Goal: Information Seeking & Learning: Learn about a topic

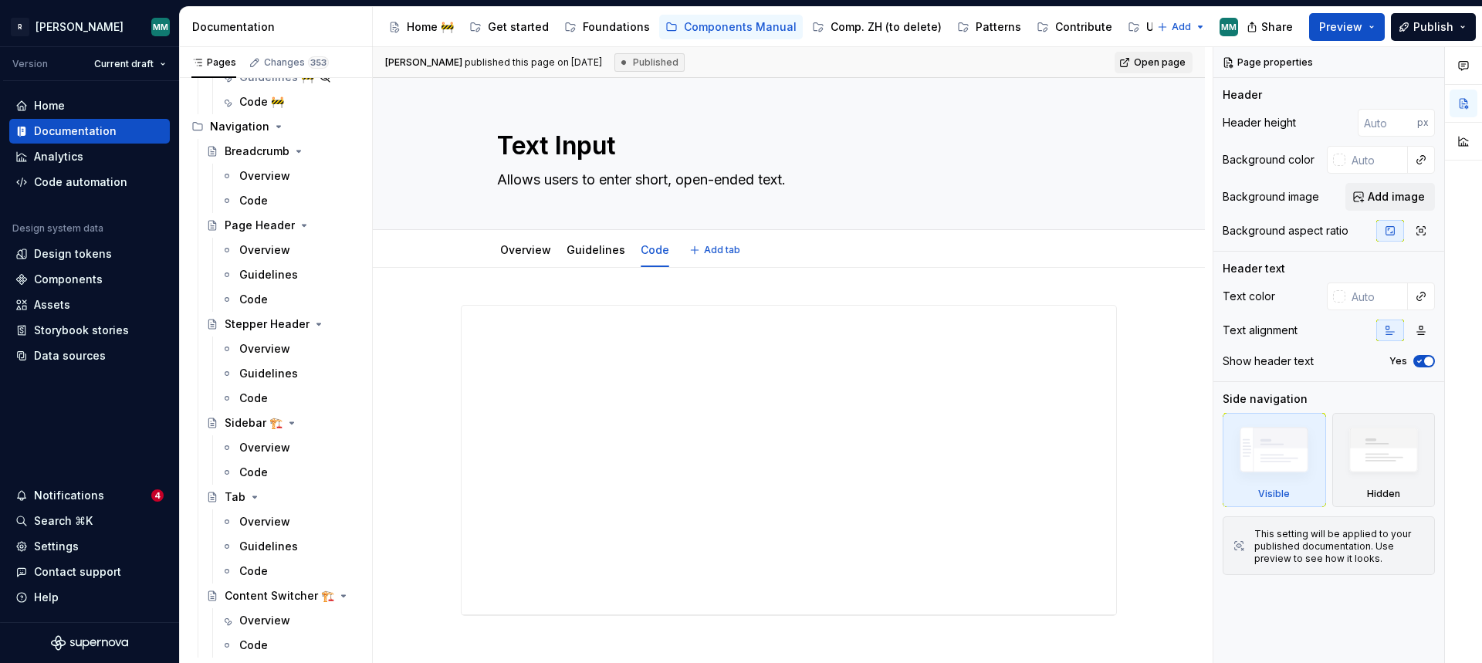
scroll to position [1857, 0]
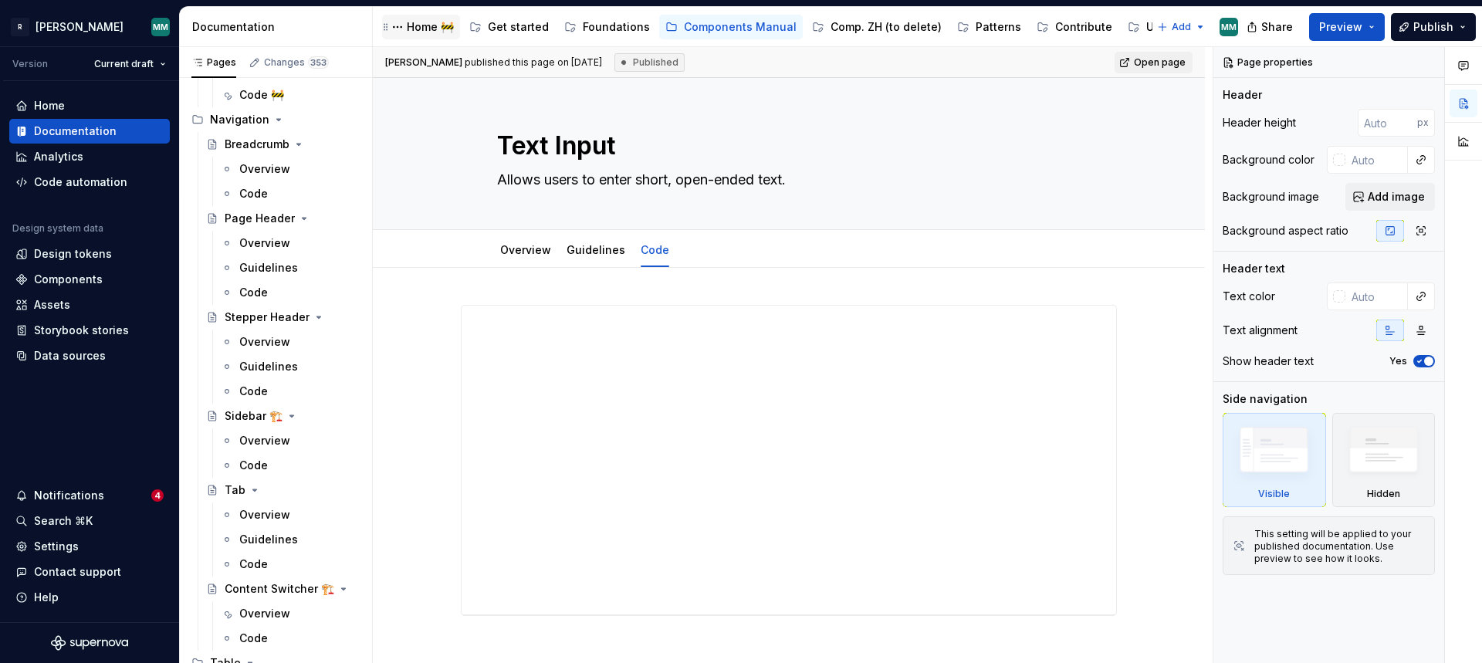
click at [414, 32] on div "Home 🚧" at bounding box center [430, 26] width 47 height 15
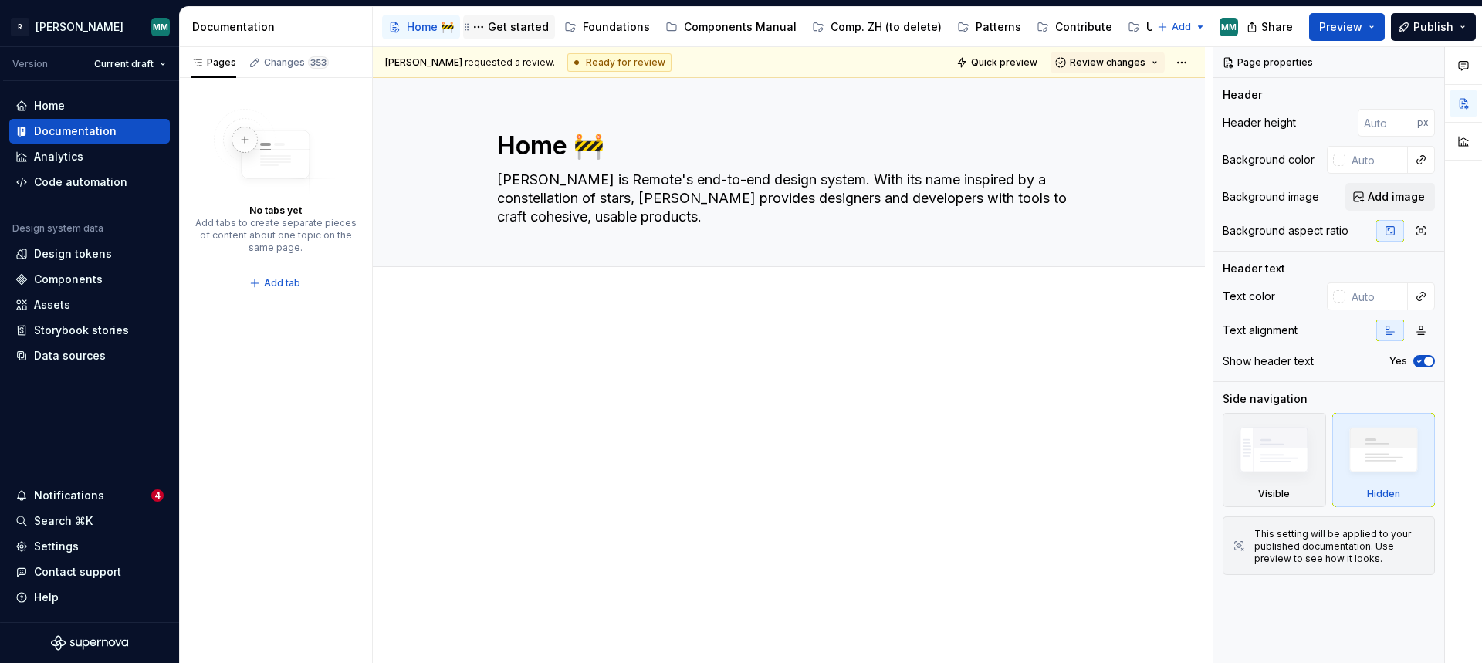
click at [508, 34] on div "Get started" at bounding box center [518, 26] width 61 height 15
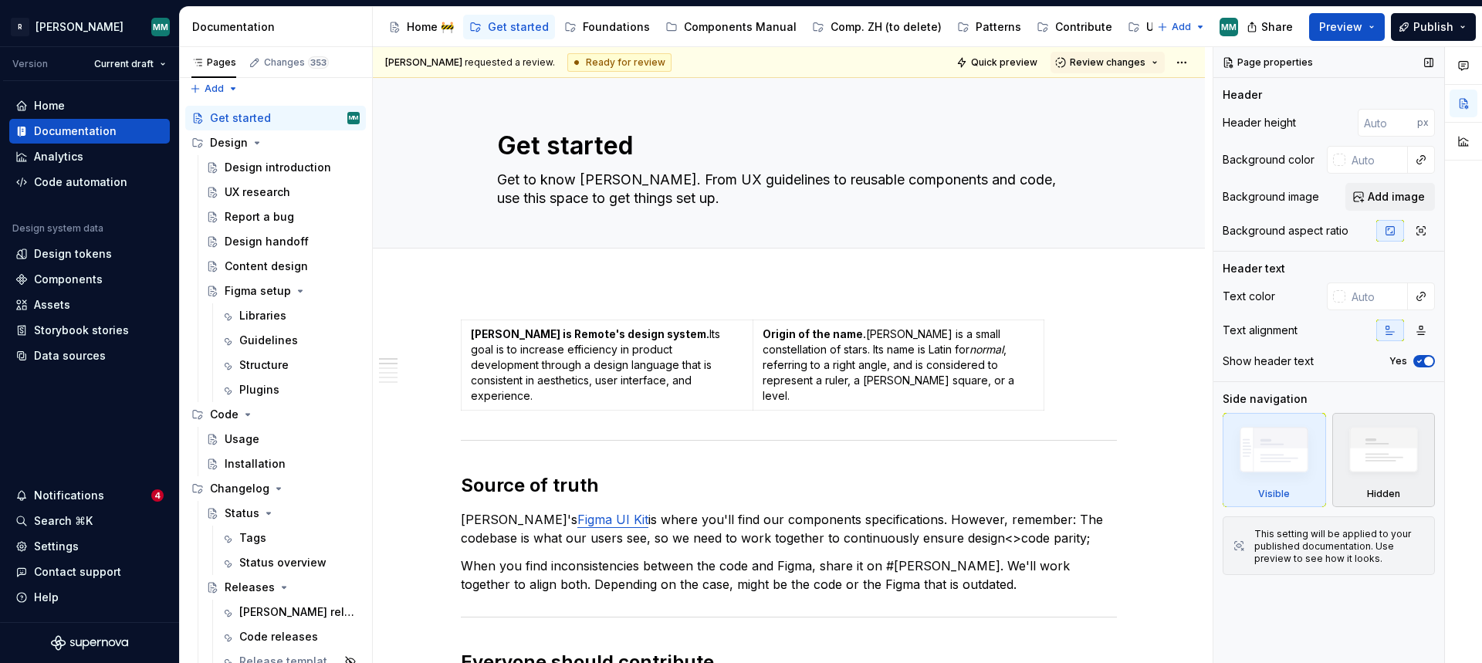
scroll to position [13, 0]
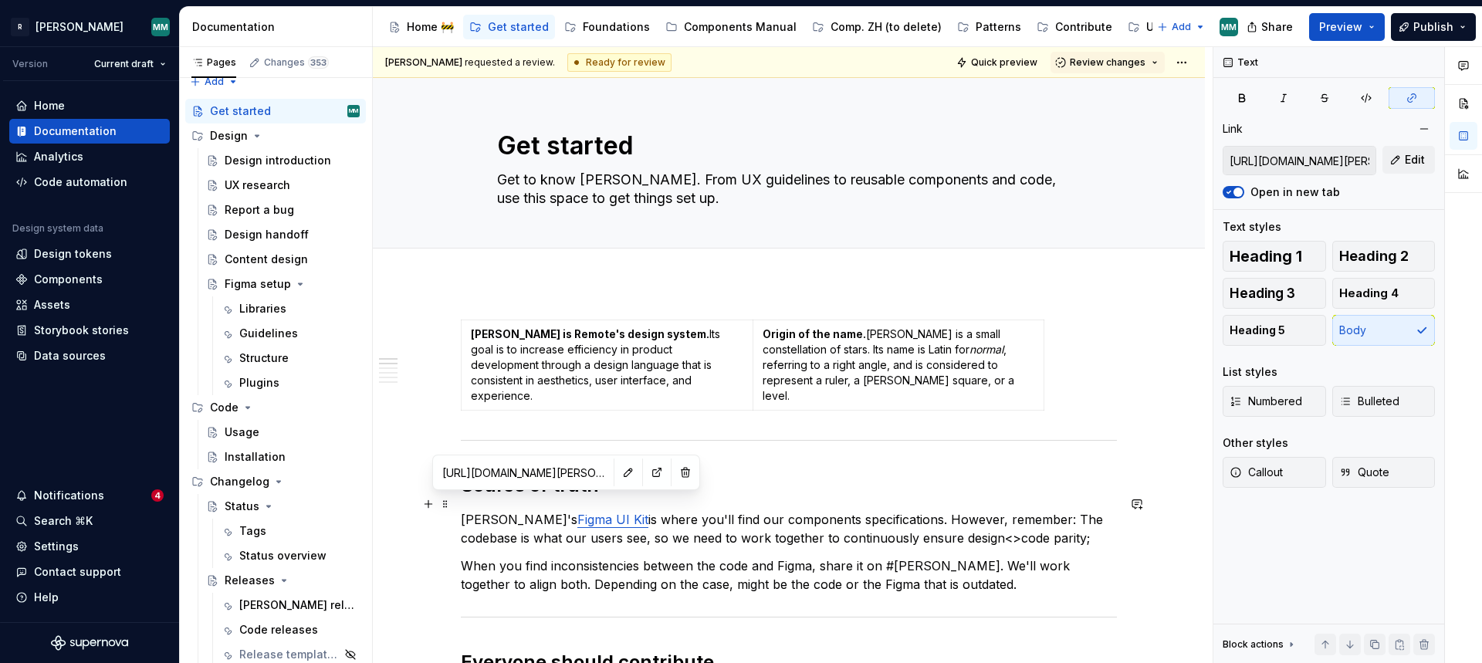
click at [577, 512] on link "Figma UI Kit" at bounding box center [612, 519] width 71 height 15
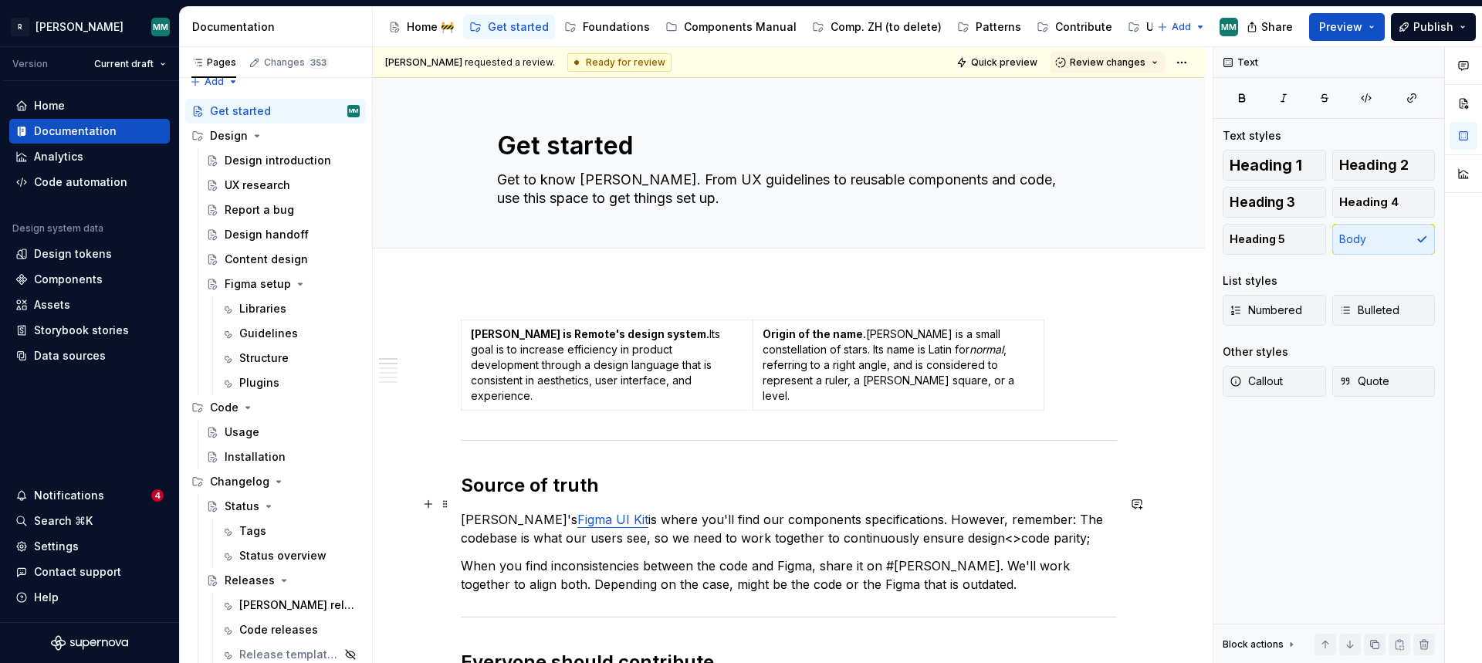
click at [663, 529] on p "[PERSON_NAME]'s Figma UI Kit is where you'll find our components specifications…" at bounding box center [789, 528] width 656 height 37
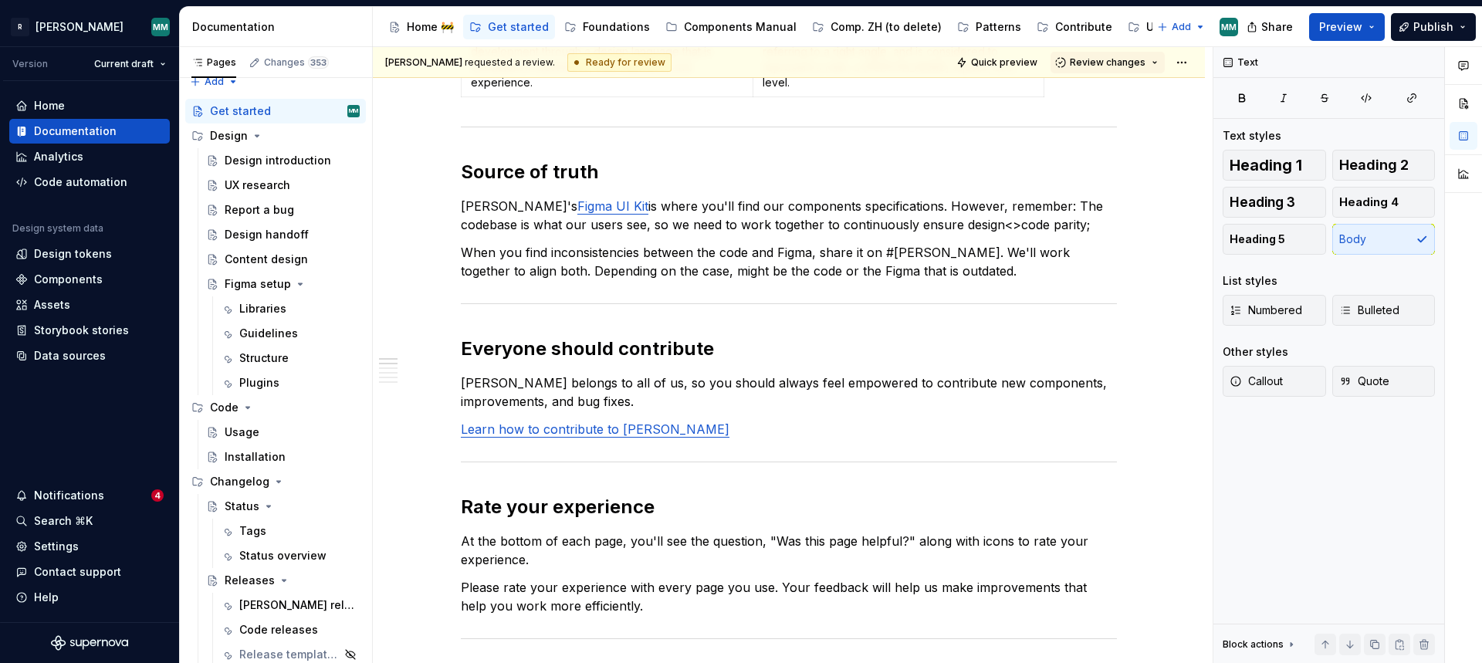
scroll to position [0, 0]
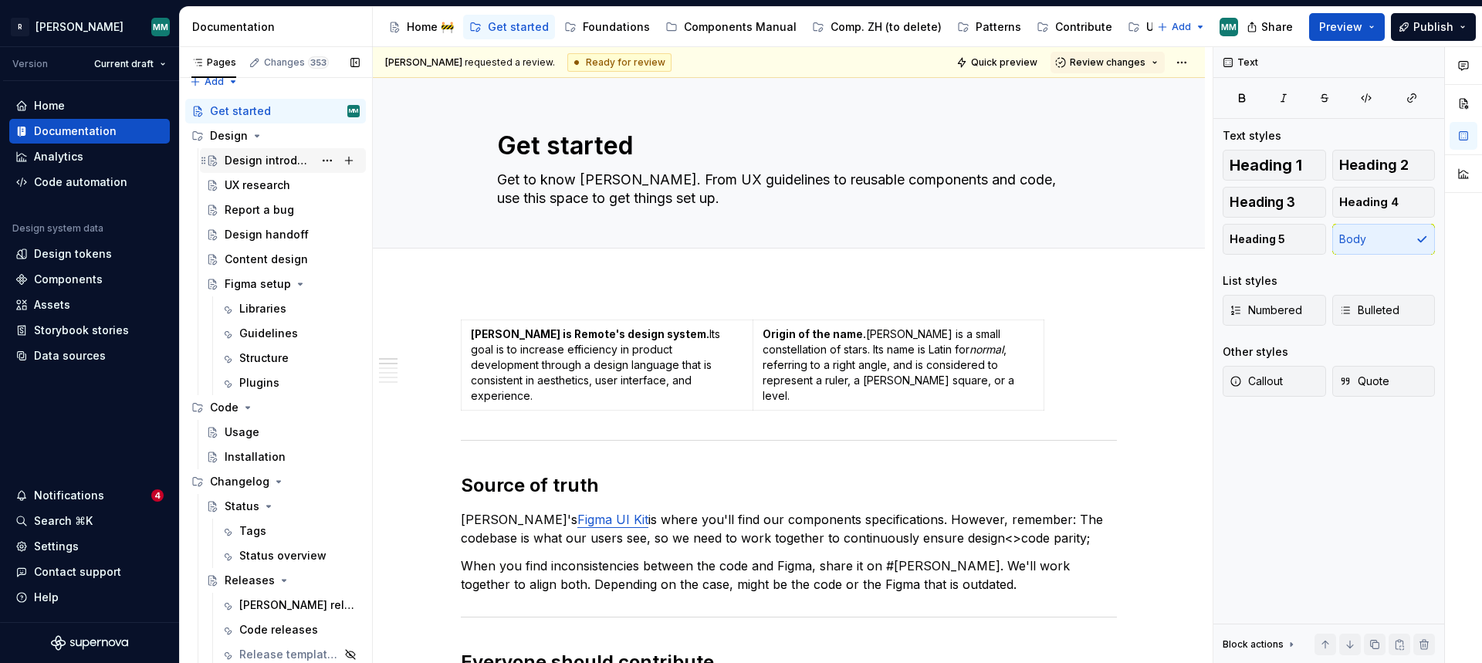
click at [272, 156] on div "Design introduction" at bounding box center [269, 160] width 89 height 15
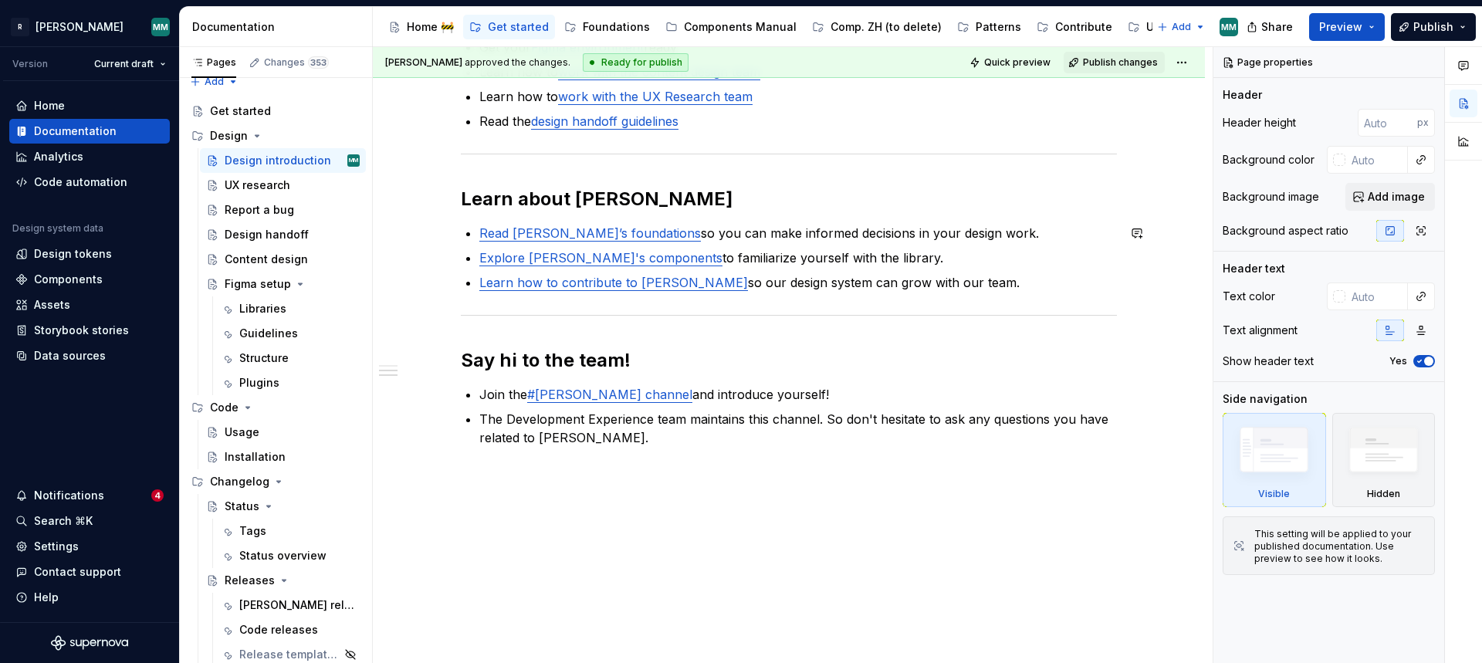
scroll to position [300, 0]
click at [246, 171] on div "Design introduction MM" at bounding box center [283, 160] width 166 height 25
click at [251, 185] on div "UX research" at bounding box center [258, 185] width 66 height 15
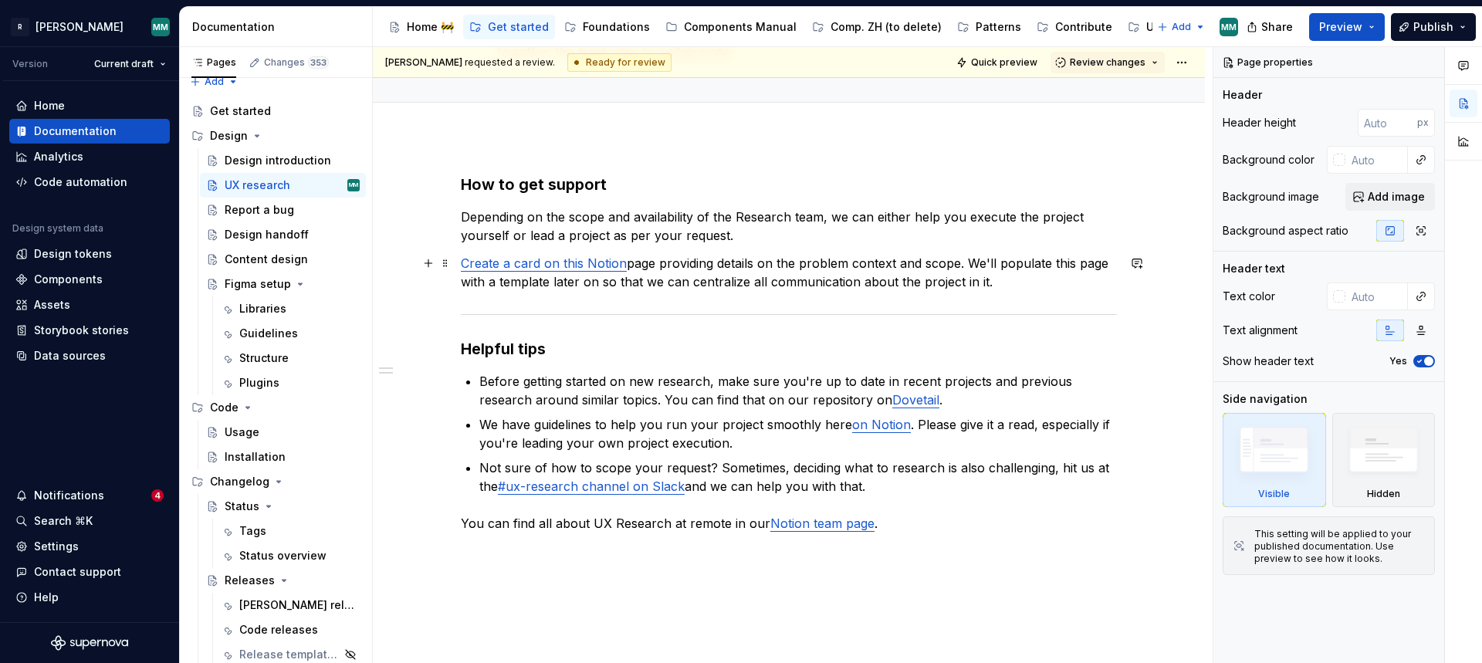
scroll to position [269, 0]
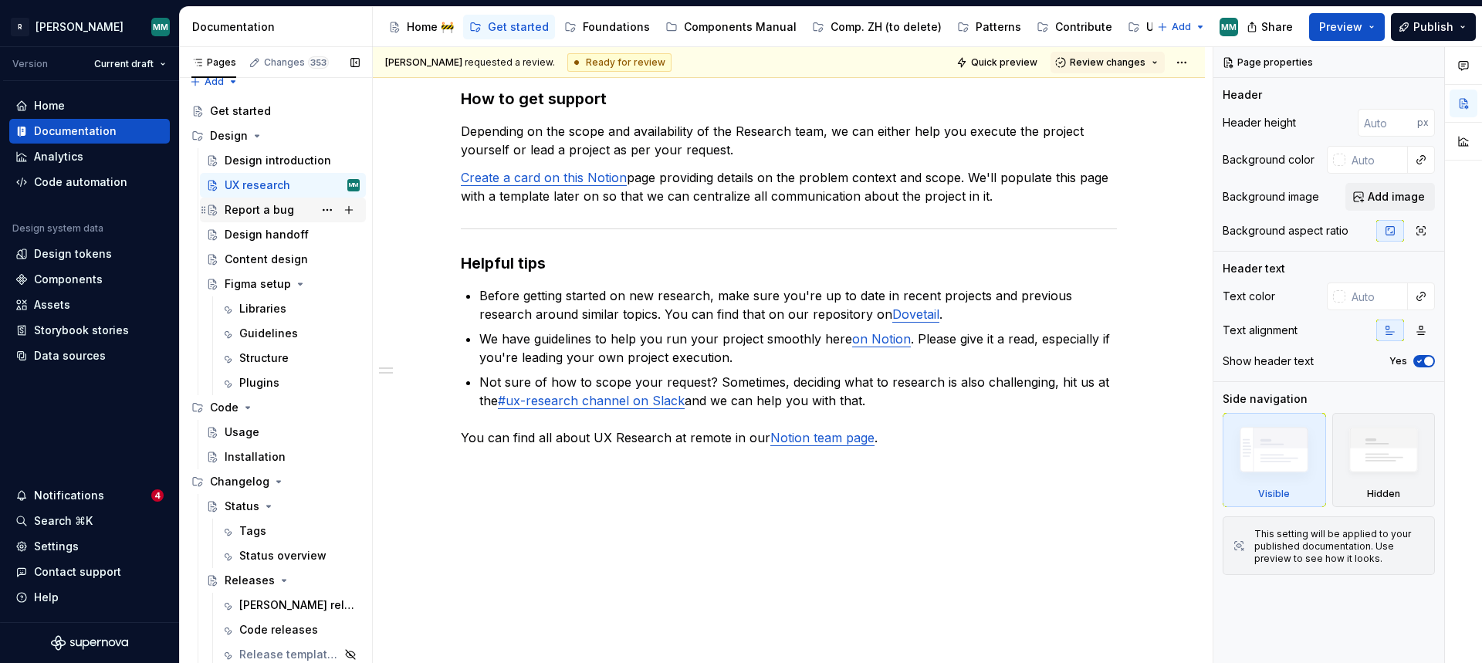
click at [272, 208] on div "Report a bug" at bounding box center [259, 209] width 69 height 15
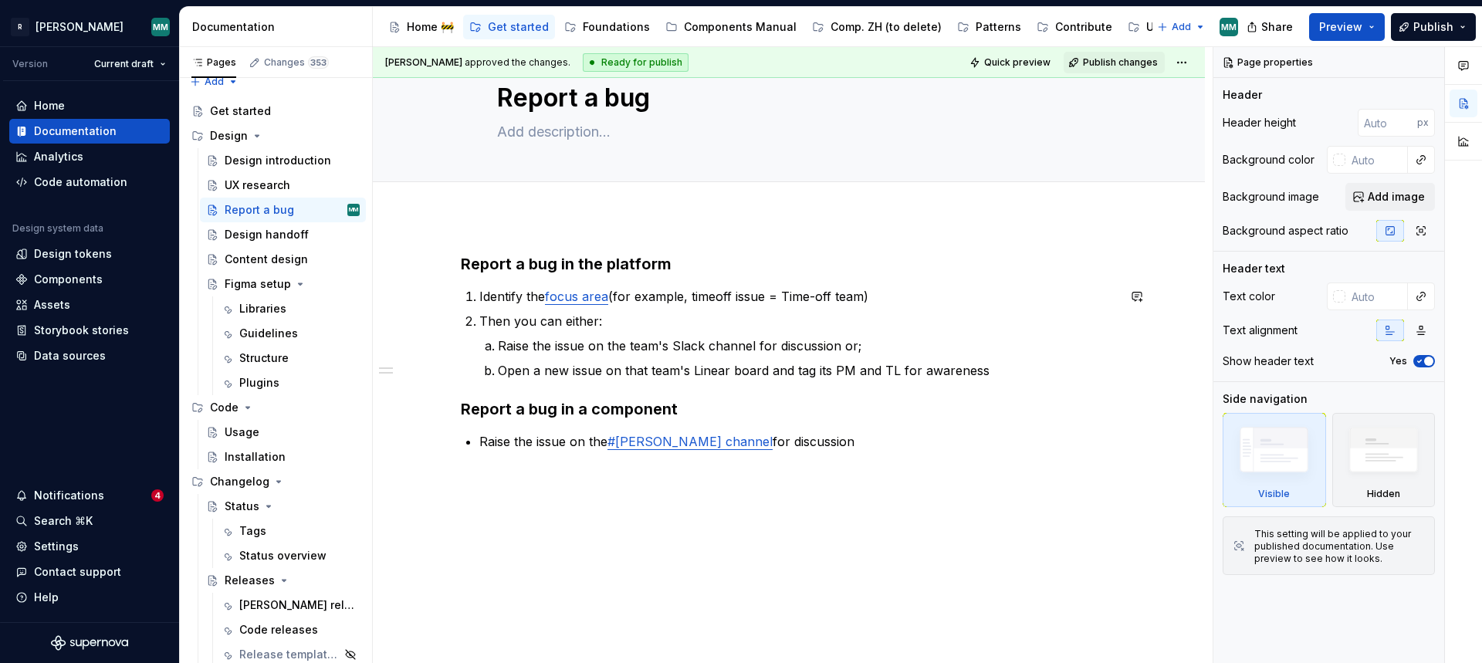
scroll to position [52, 0]
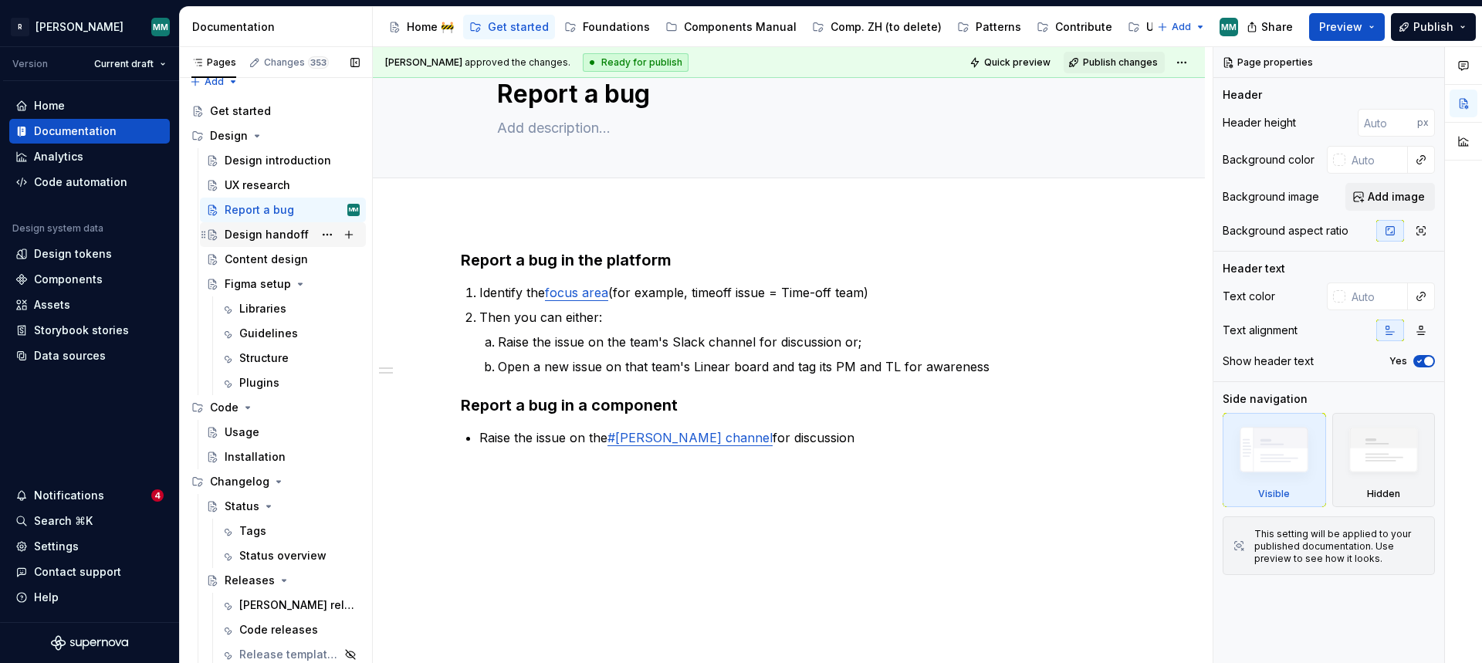
click at [284, 235] on div "Design handoff" at bounding box center [267, 234] width 84 height 15
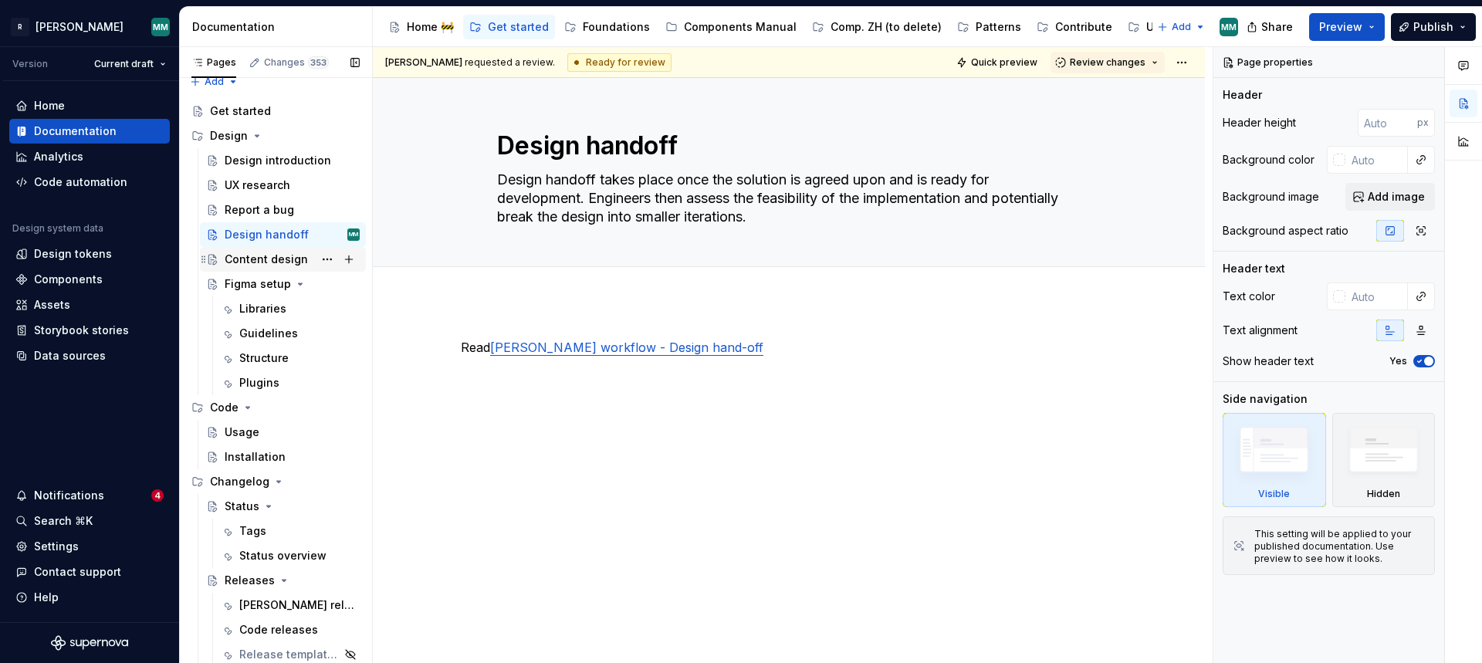
click at [291, 257] on div "Content design" at bounding box center [266, 259] width 83 height 15
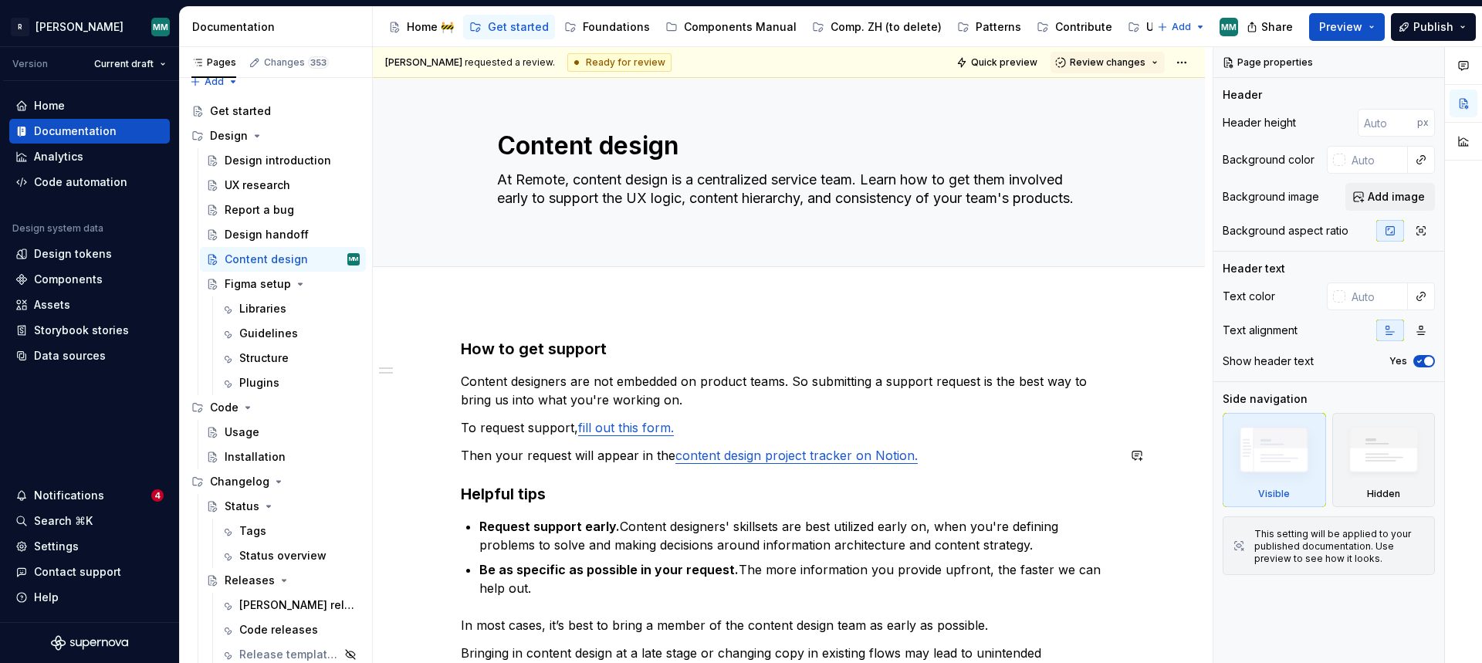
type textarea "*"
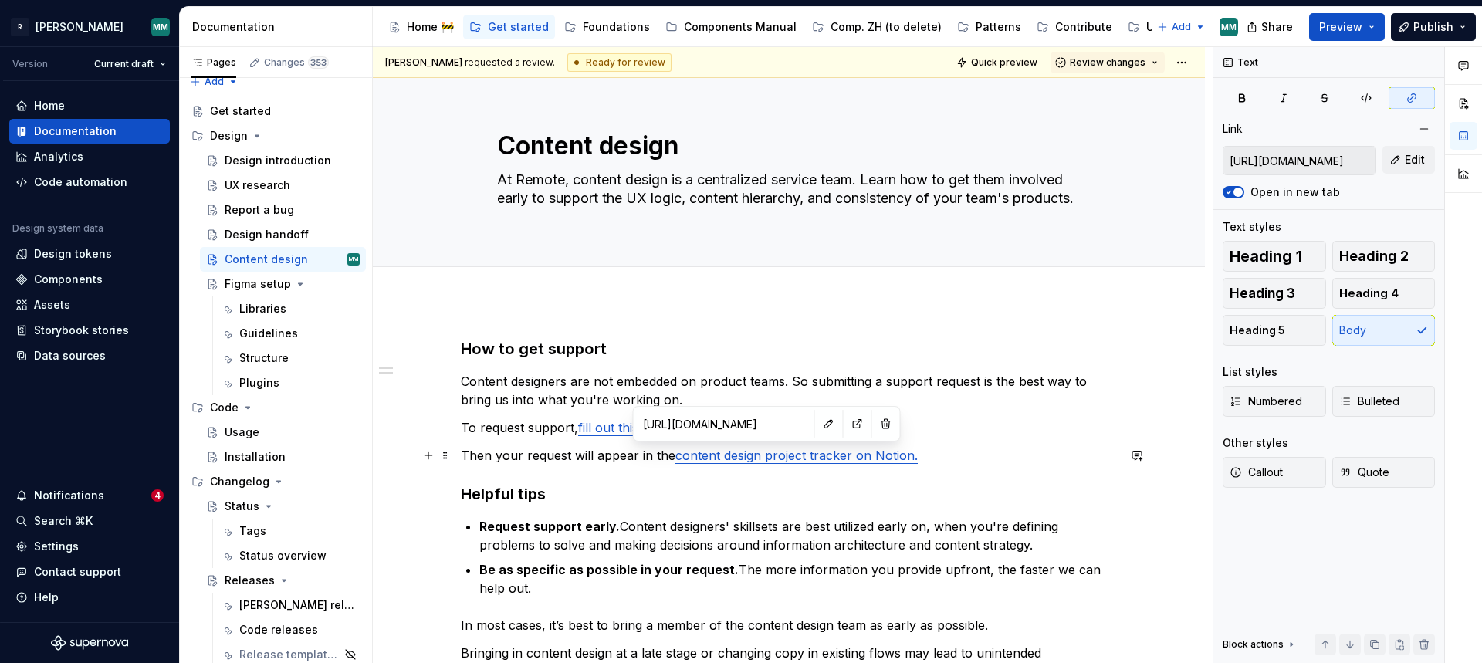
click at [743, 464] on p "Then your request will appear in the content design project tracker on Notion." at bounding box center [789, 455] width 656 height 19
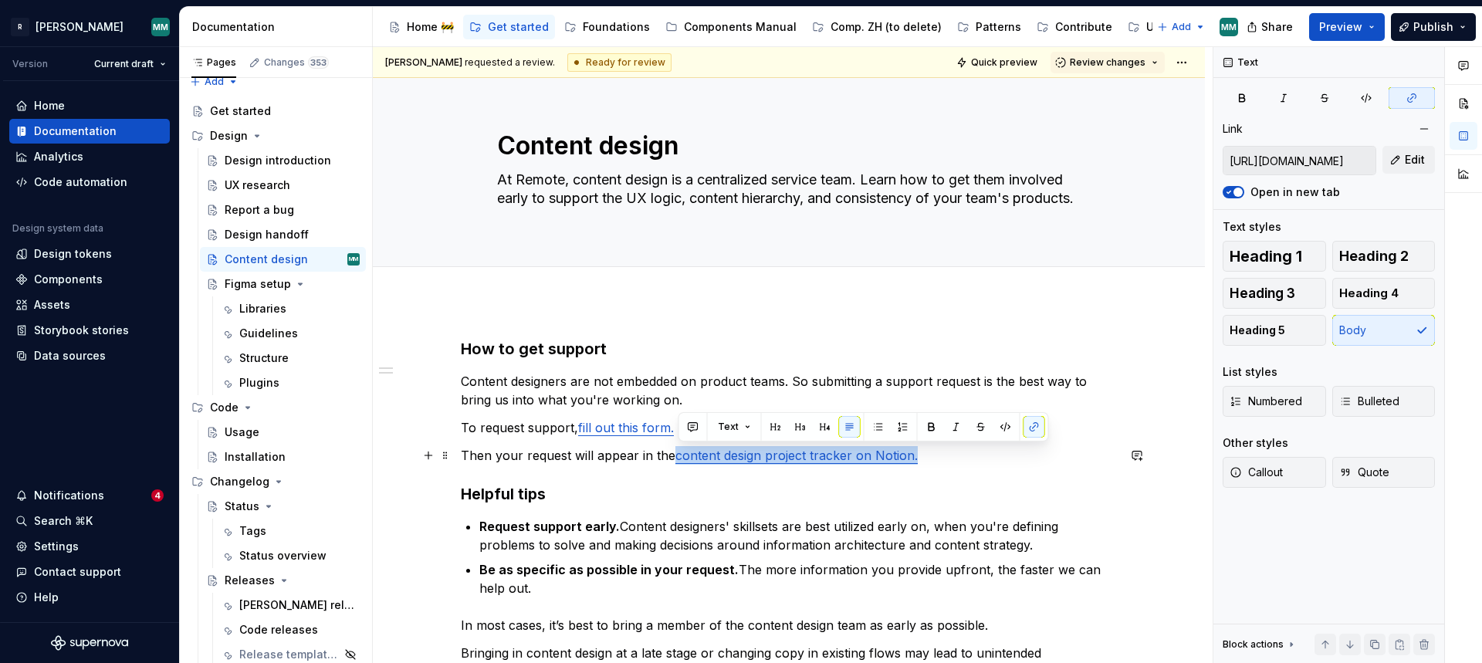
drag, startPoint x: 935, startPoint y: 462, endPoint x: 682, endPoint y: 460, distance: 252.4
click at [682, 460] on p "Then your request will appear in the content design project tracker on Notion." at bounding box center [789, 455] width 656 height 19
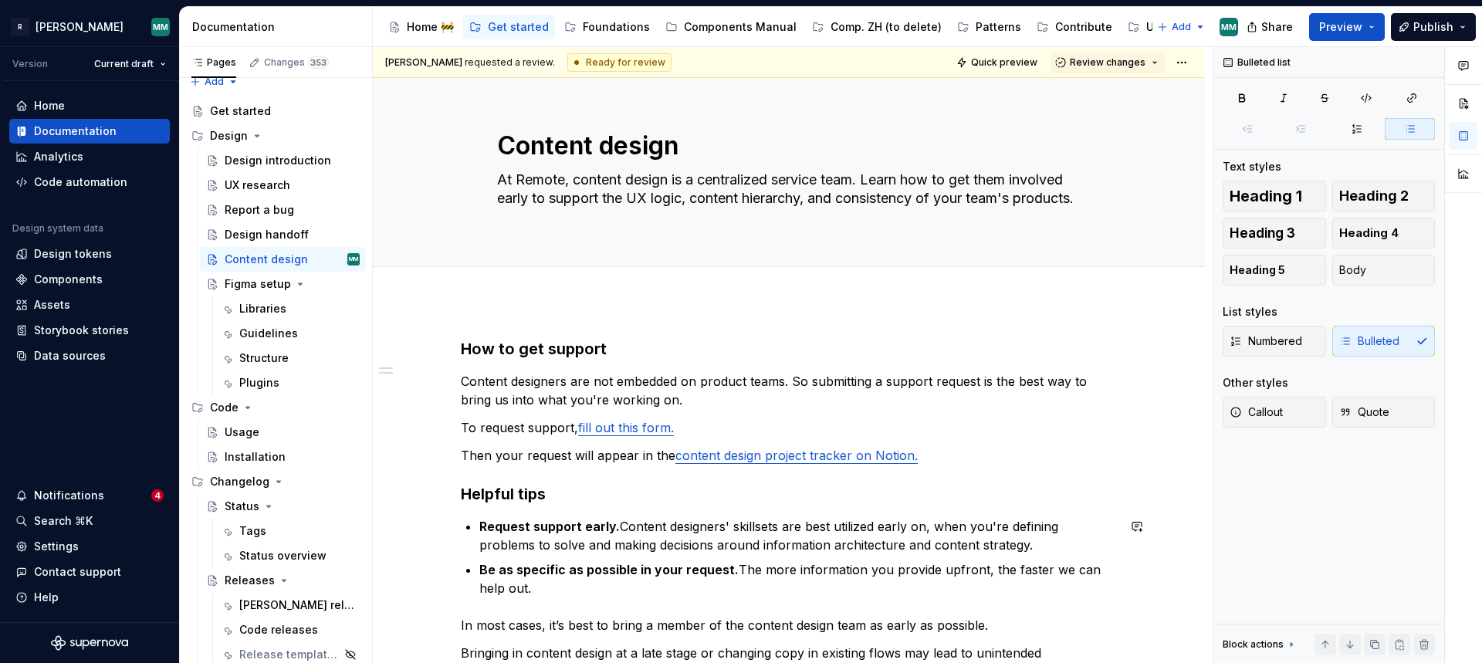
drag, startPoint x: 822, startPoint y: 518, endPoint x: 740, endPoint y: 500, distance: 83.7
click at [822, 518] on p "Request support early. Content designers' skillsets are best utilized early on,…" at bounding box center [798, 535] width 638 height 37
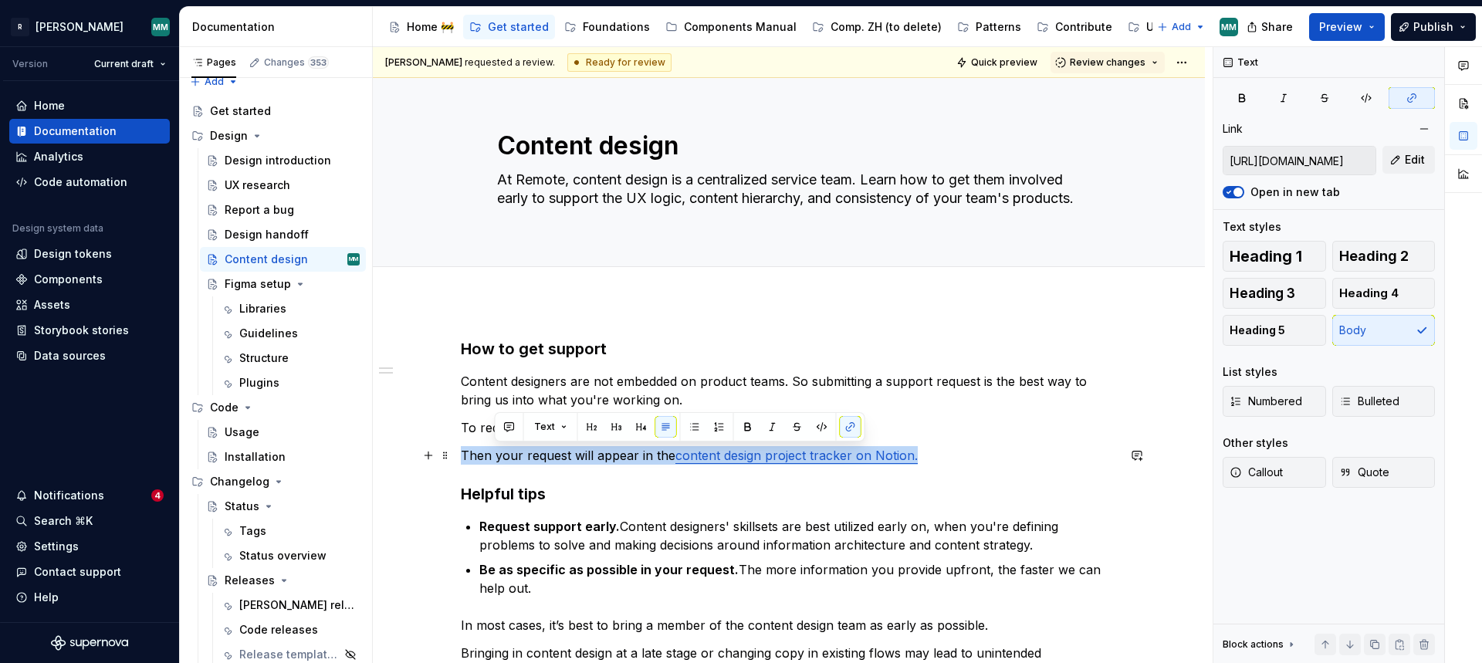
type input "[URL][DOMAIN_NAME]"
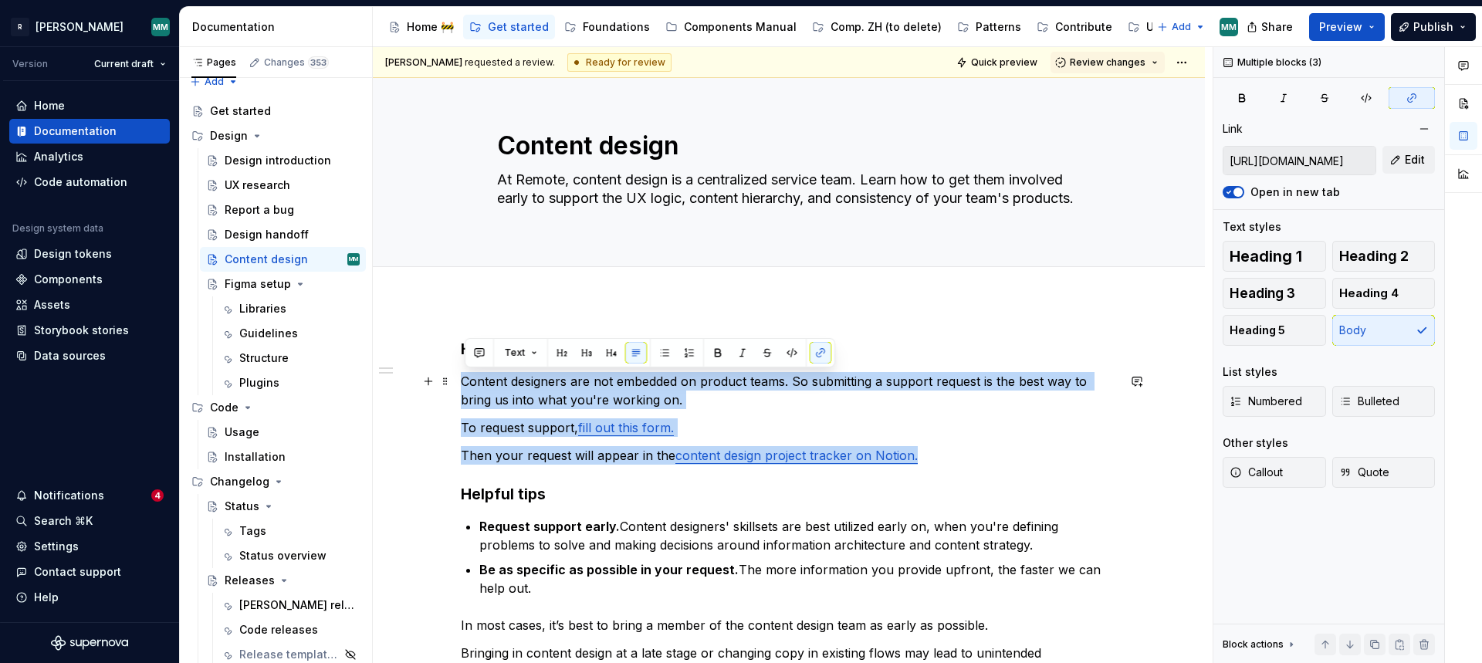
drag, startPoint x: 946, startPoint y: 459, endPoint x: 417, endPoint y: 383, distance: 534.2
click at [417, 383] on div "How to get support Content designers are not embedded on product teams. So subm…" at bounding box center [789, 613] width 832 height 625
click at [471, 361] on button "button" at bounding box center [480, 353] width 22 height 22
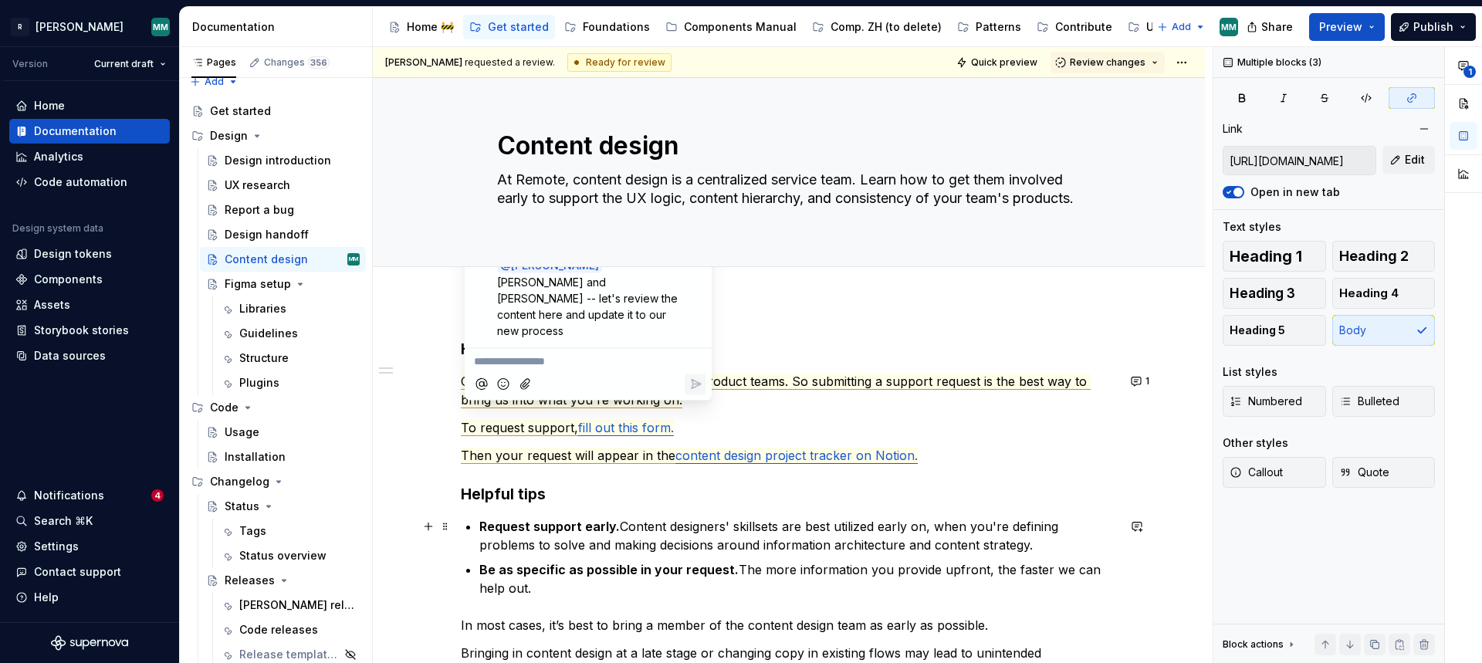
click at [688, 537] on p "Request support early. Content designers' skillsets are best utilized early on,…" at bounding box center [798, 535] width 638 height 37
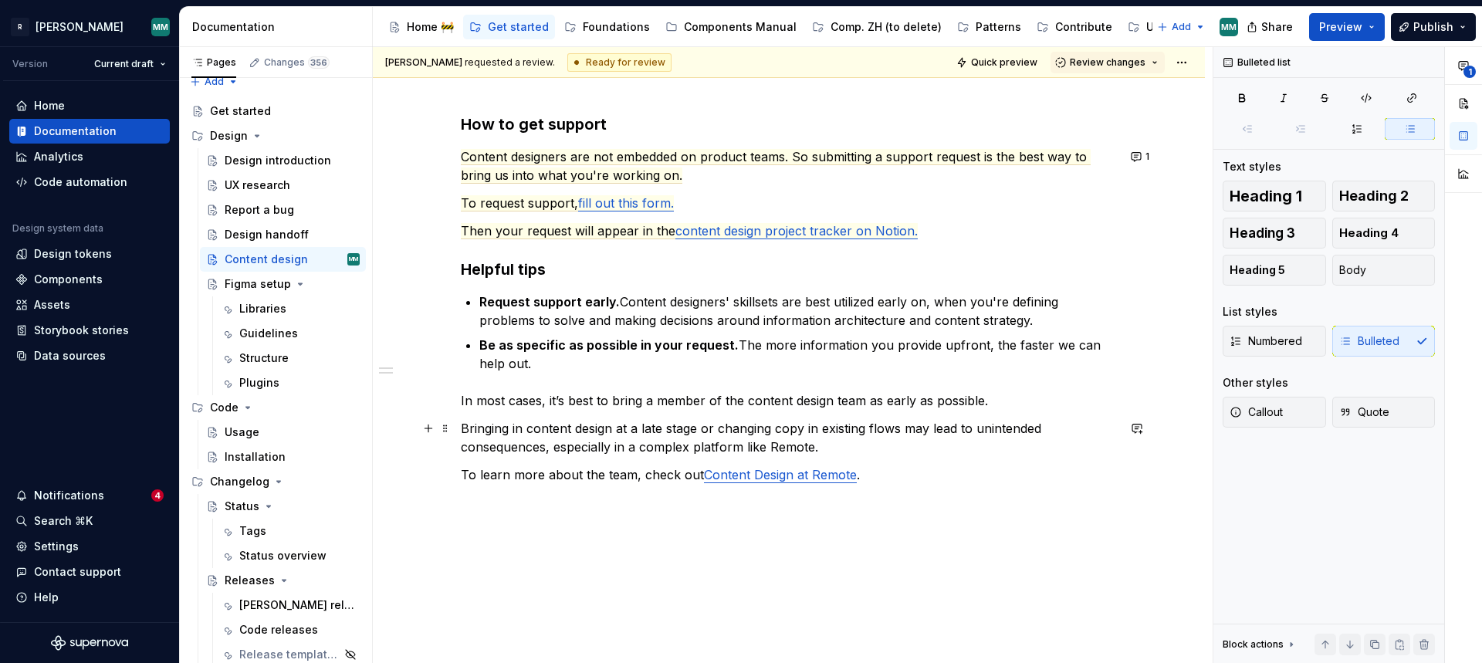
scroll to position [262, 0]
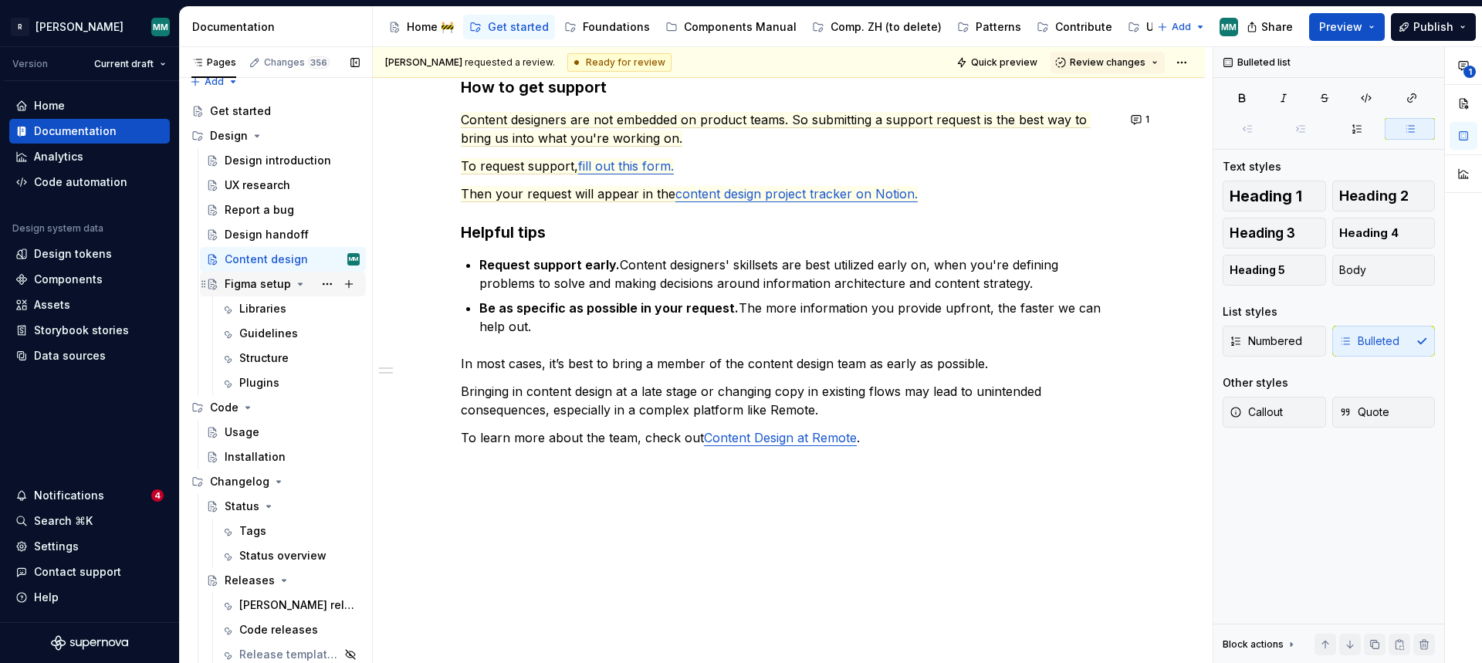
click at [273, 283] on div "Figma setup" at bounding box center [258, 283] width 66 height 15
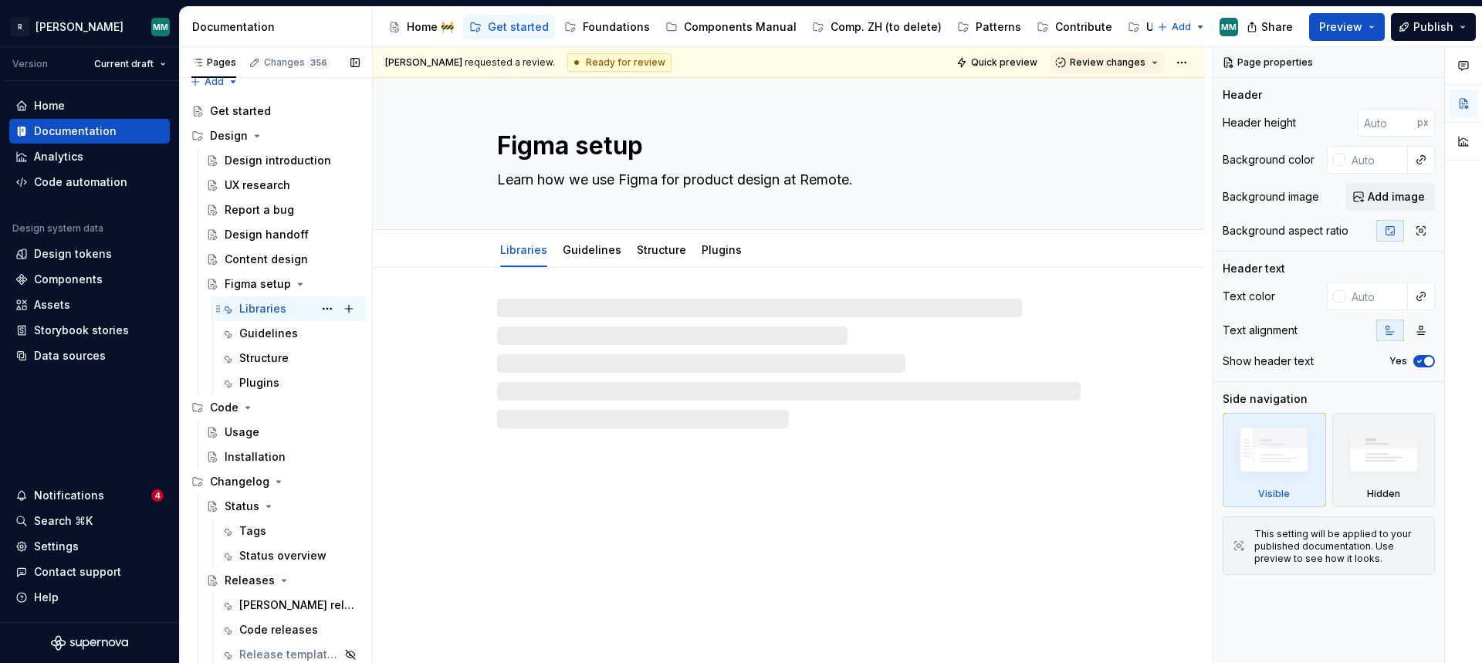
click at [275, 313] on div "Libraries" at bounding box center [262, 308] width 47 height 15
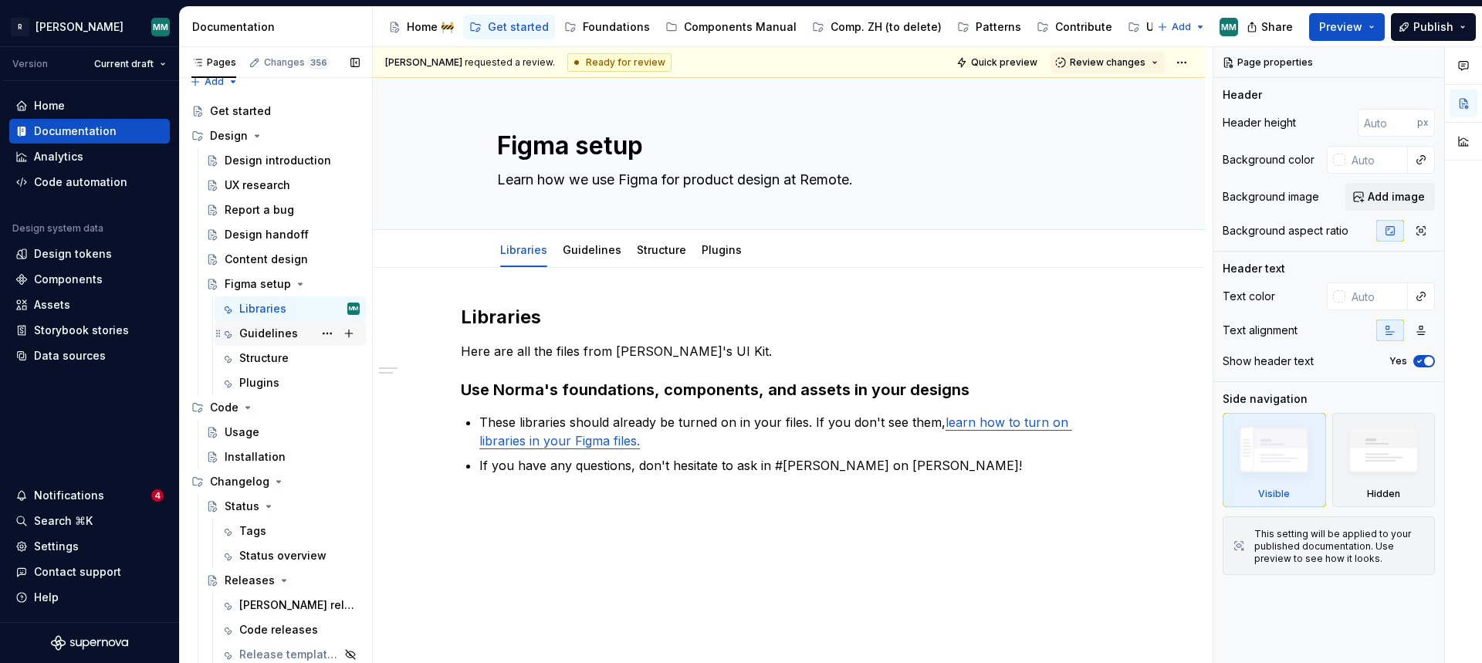
click at [286, 337] on div "Guidelines" at bounding box center [268, 333] width 59 height 15
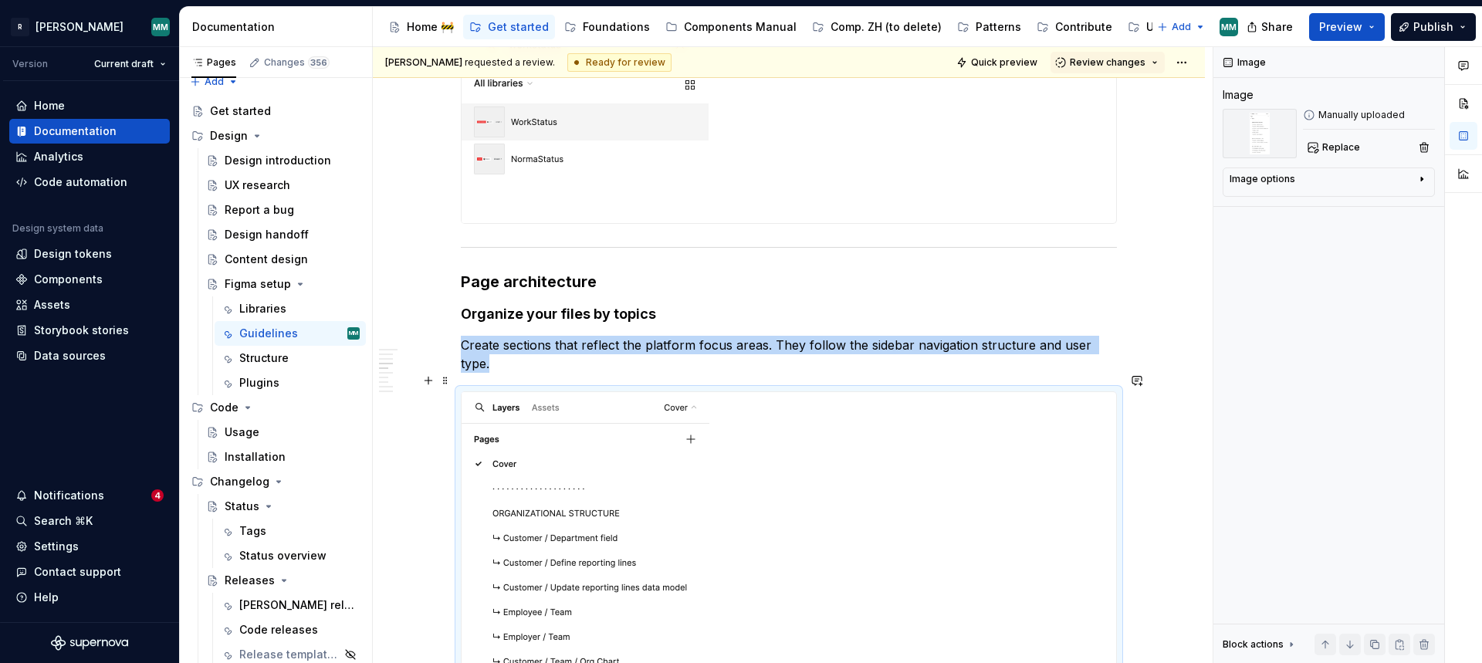
click at [703, 476] on img at bounding box center [586, 650] width 248 height 516
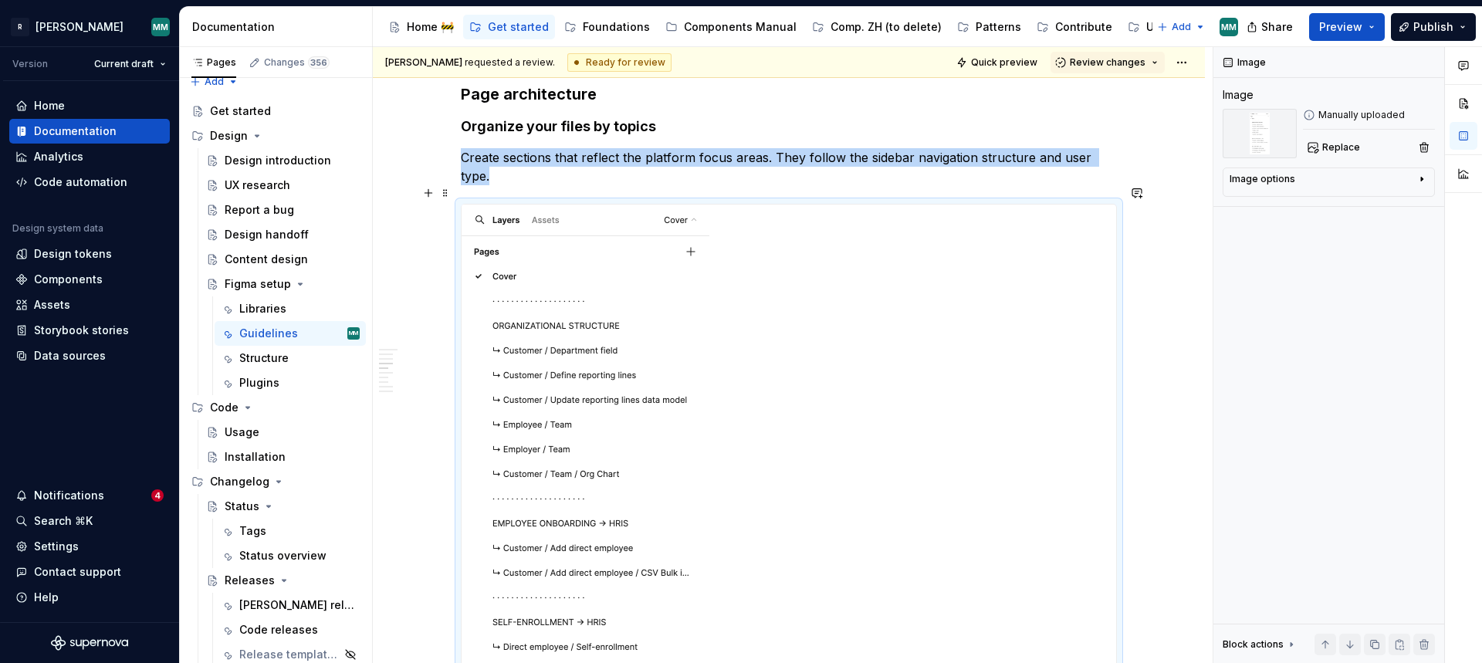
scroll to position [1468, 0]
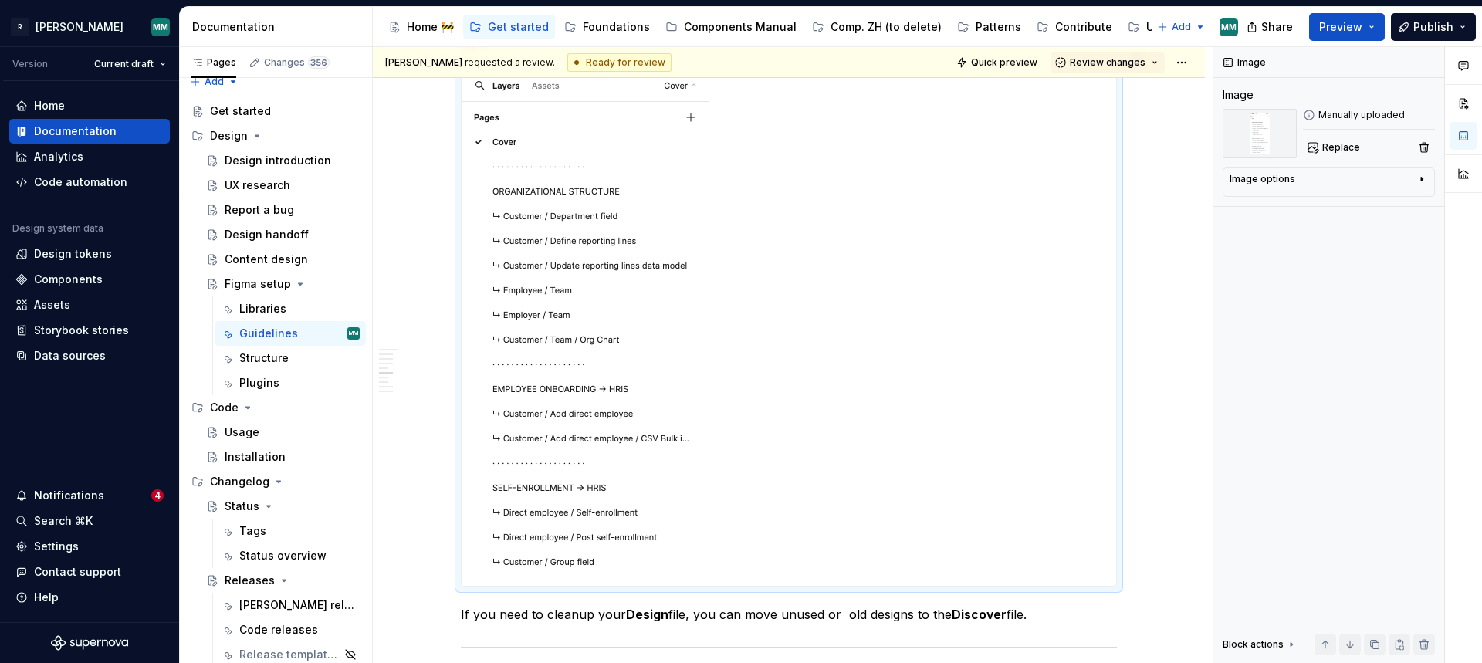
click at [619, 390] on img at bounding box center [586, 328] width 248 height 516
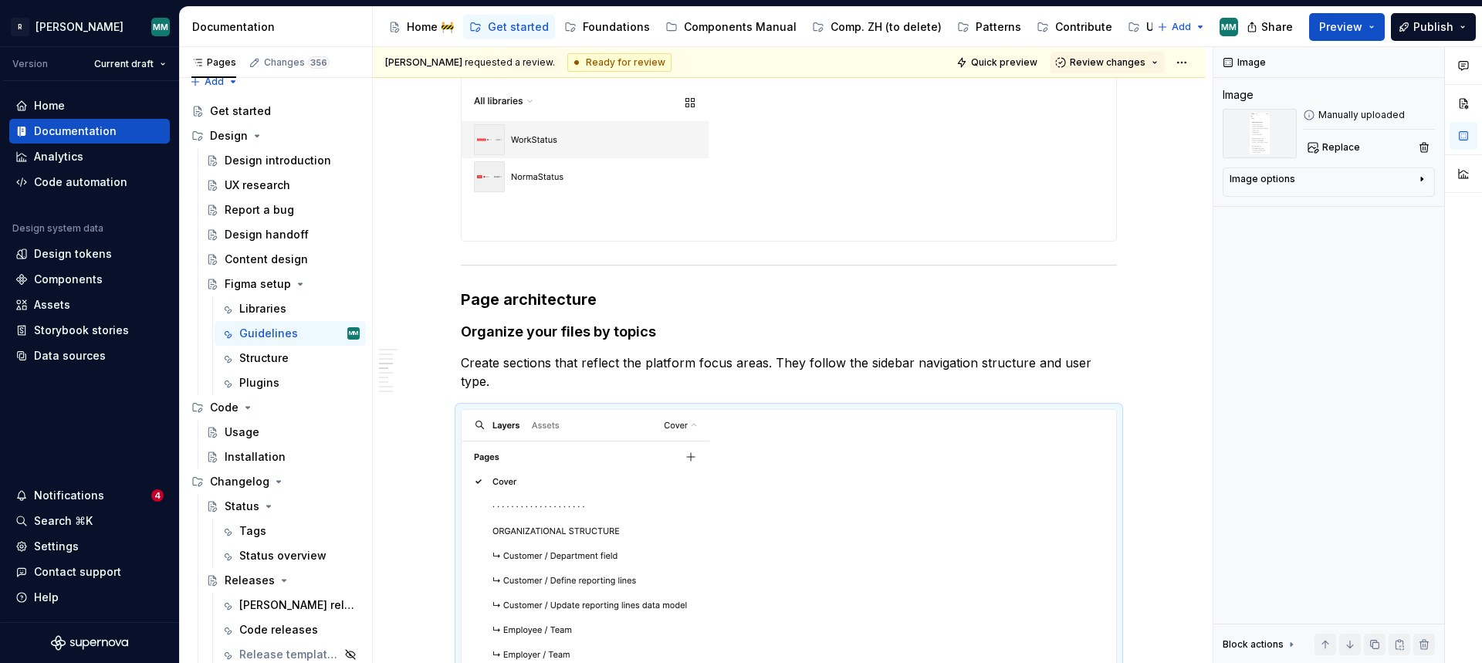
click at [692, 242] on div at bounding box center [789, 103] width 656 height 276
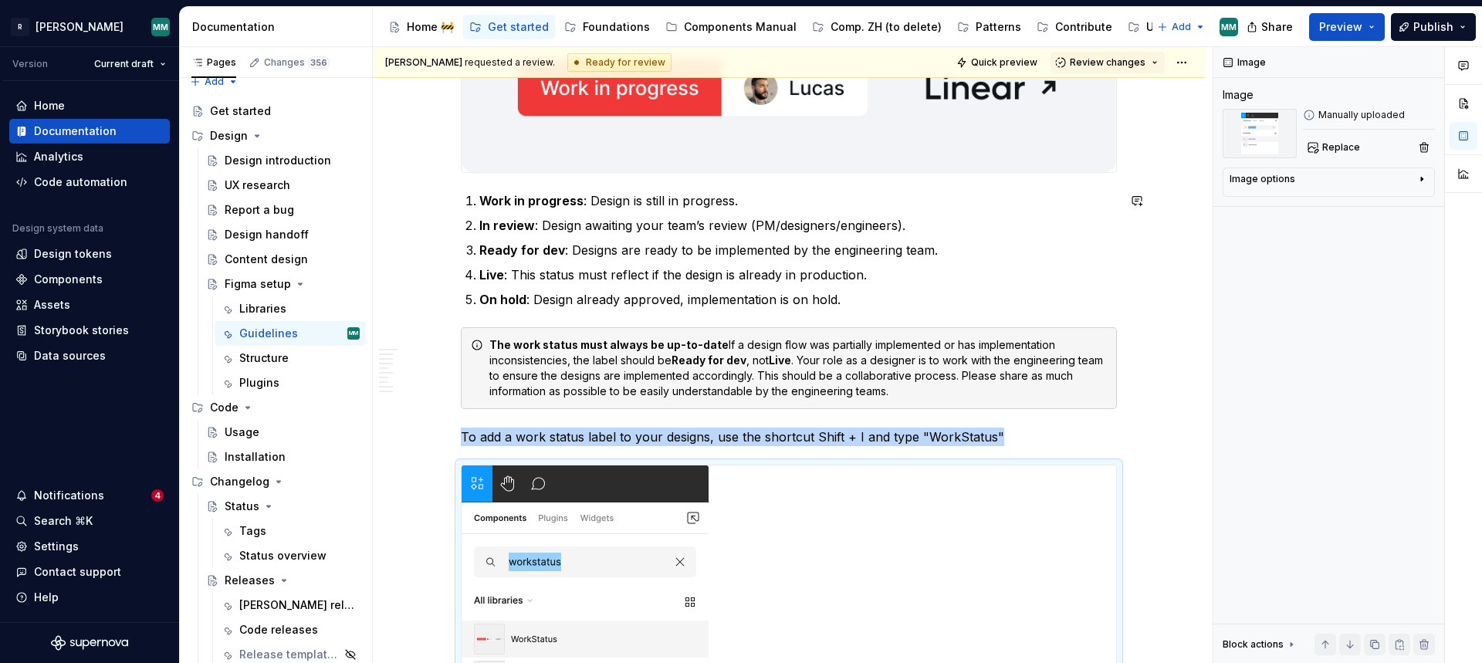
scroll to position [411, 0]
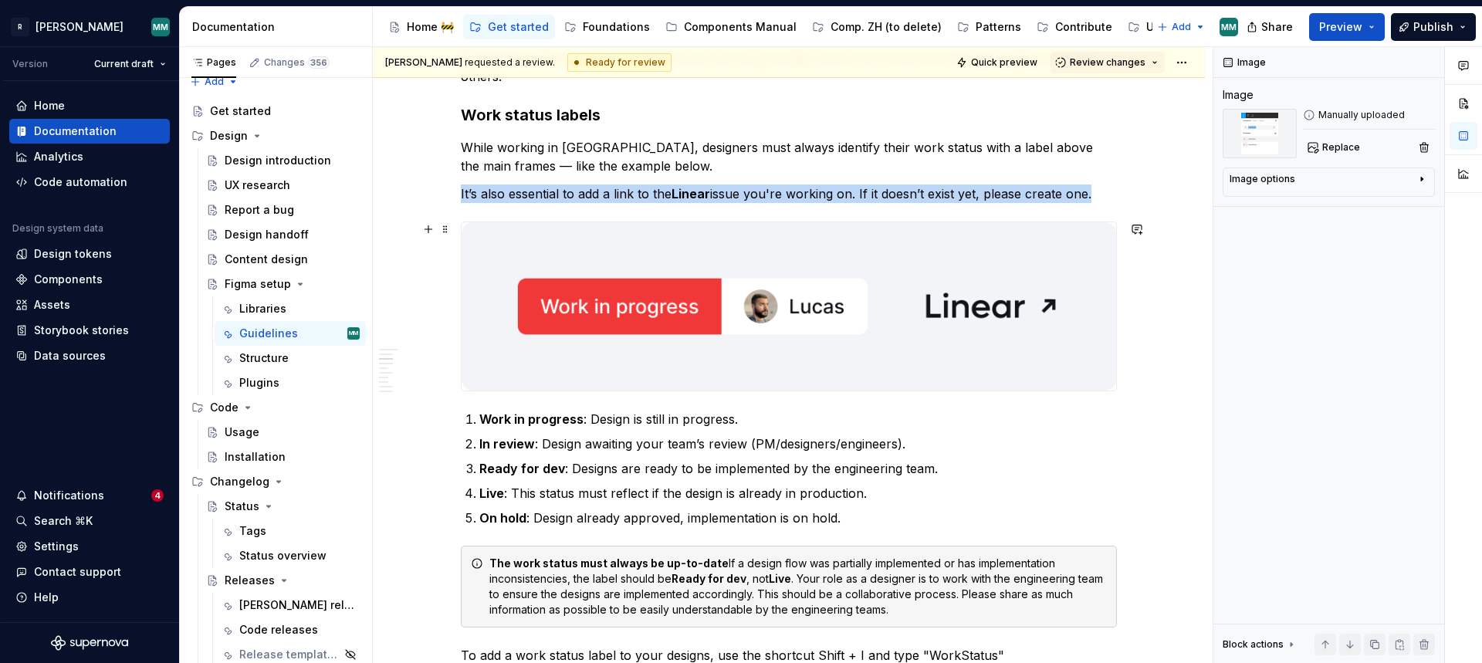
click at [723, 298] on img at bounding box center [789, 306] width 655 height 168
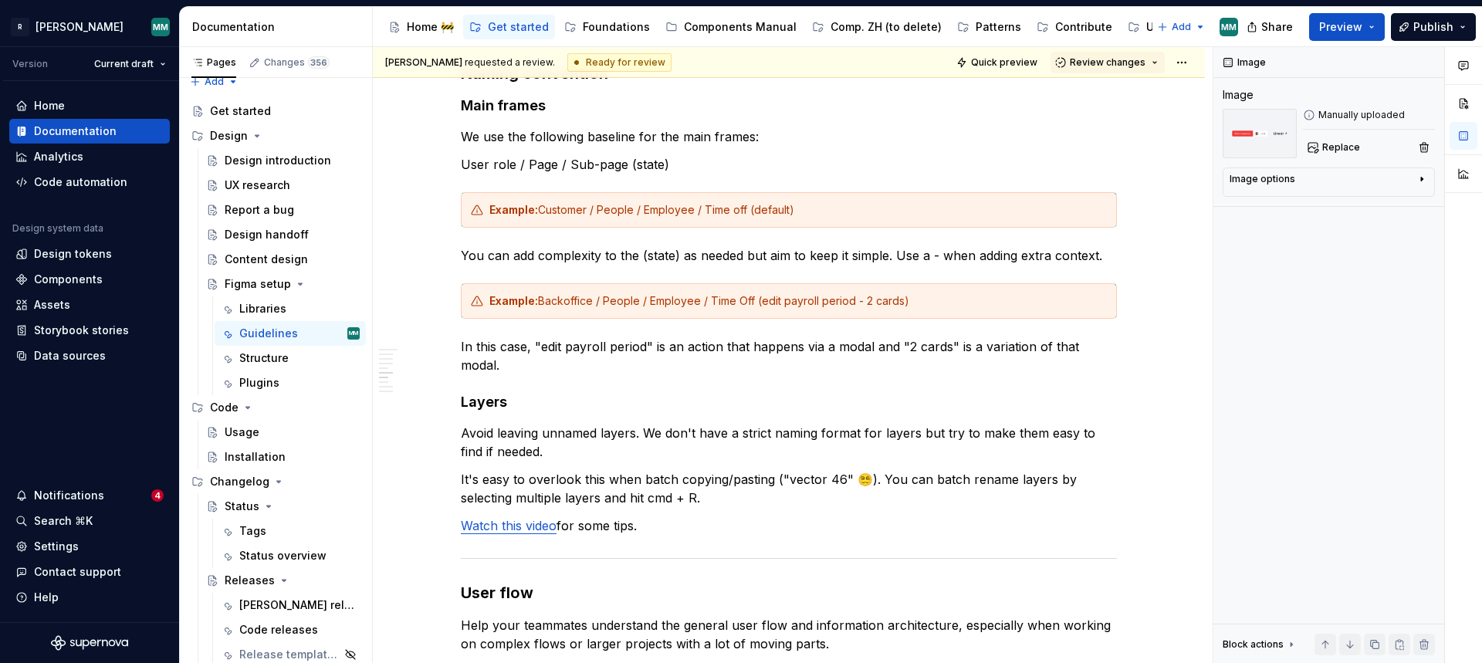
scroll to position [2888, 0]
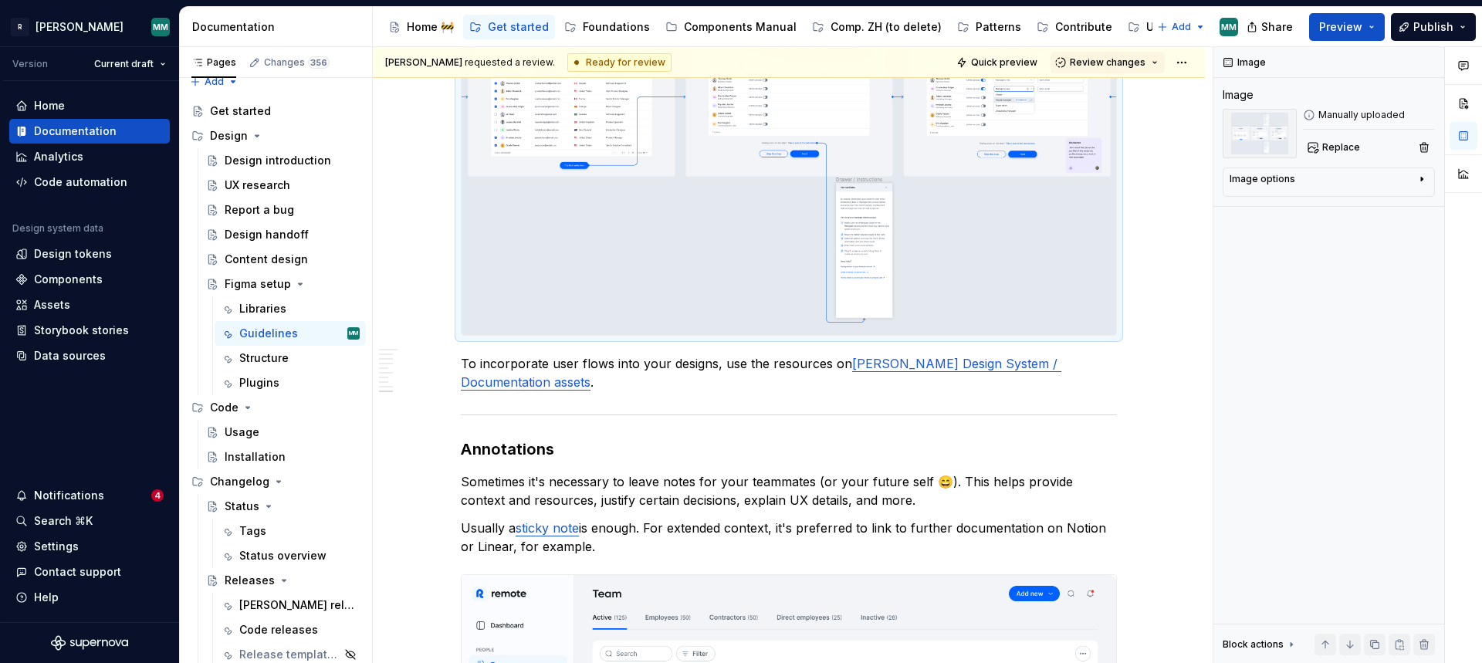
click at [715, 192] on img at bounding box center [789, 98] width 655 height 474
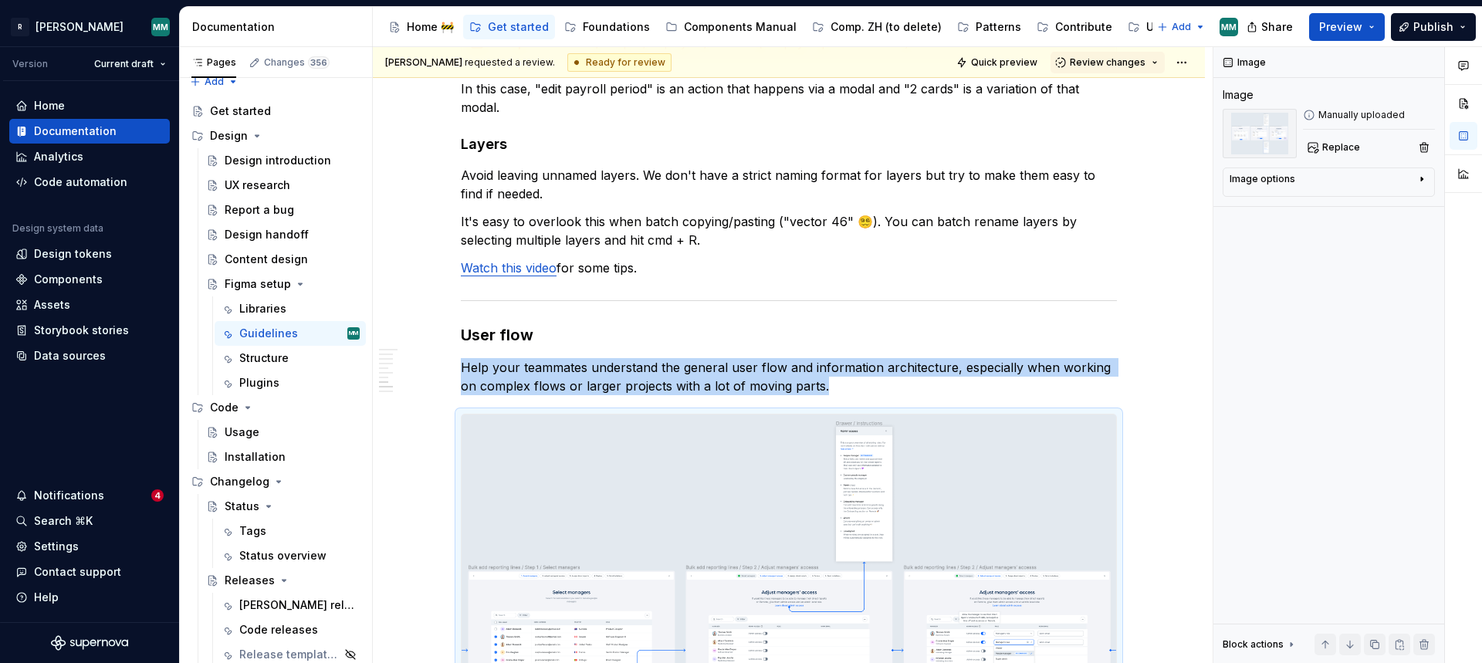
scroll to position [2628, 0]
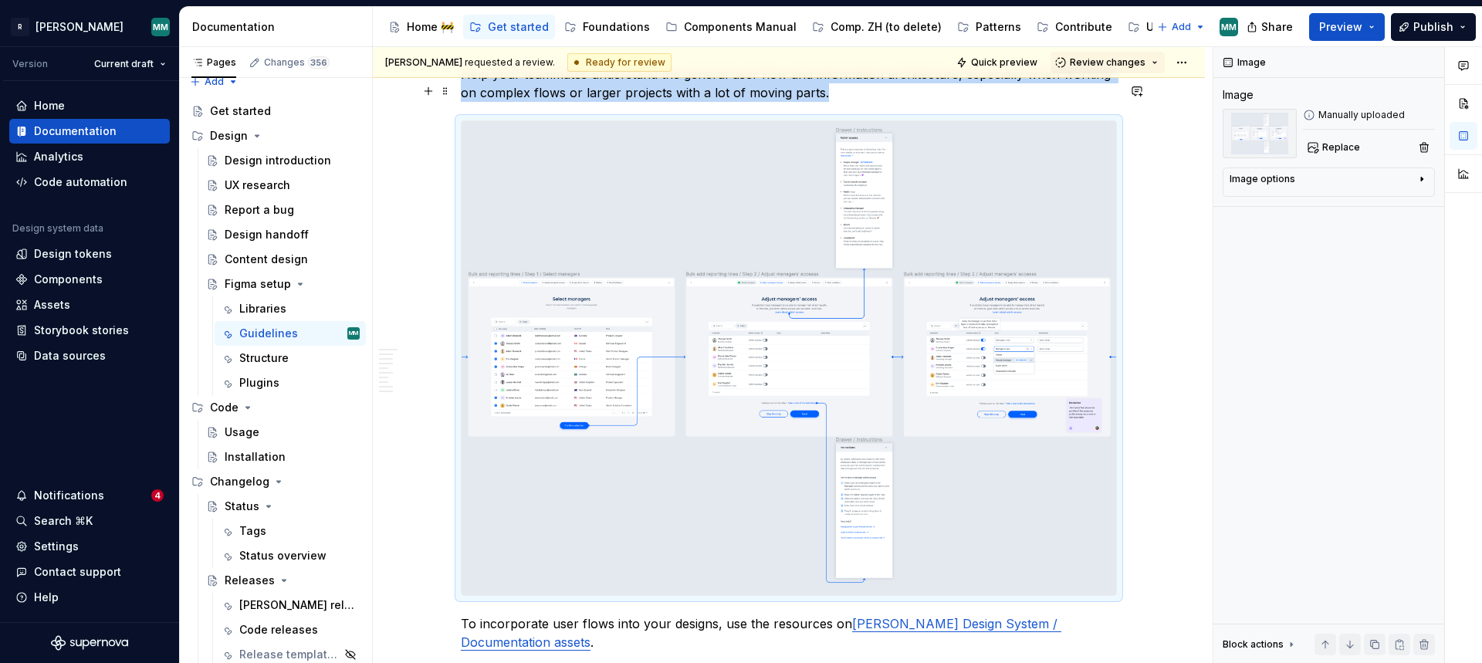
click at [736, 269] on img at bounding box center [789, 358] width 655 height 474
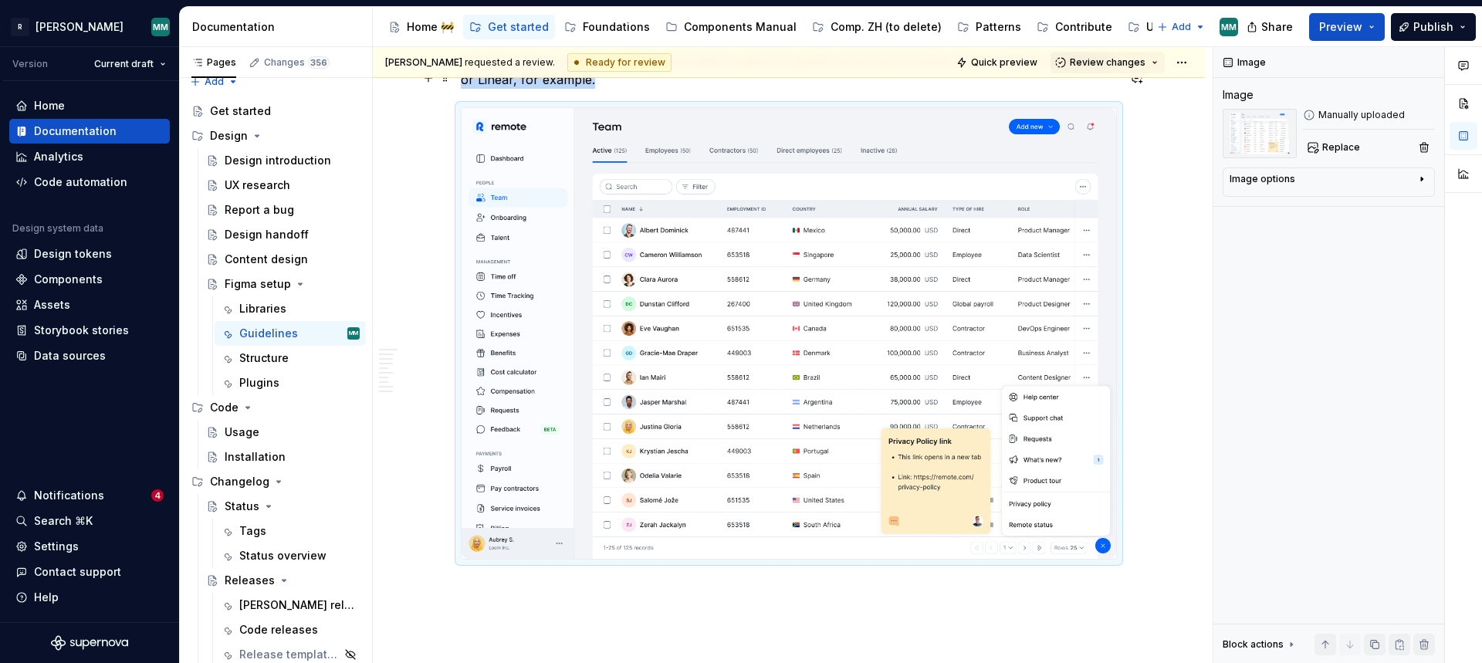
click at [715, 279] on img at bounding box center [789, 333] width 655 height 451
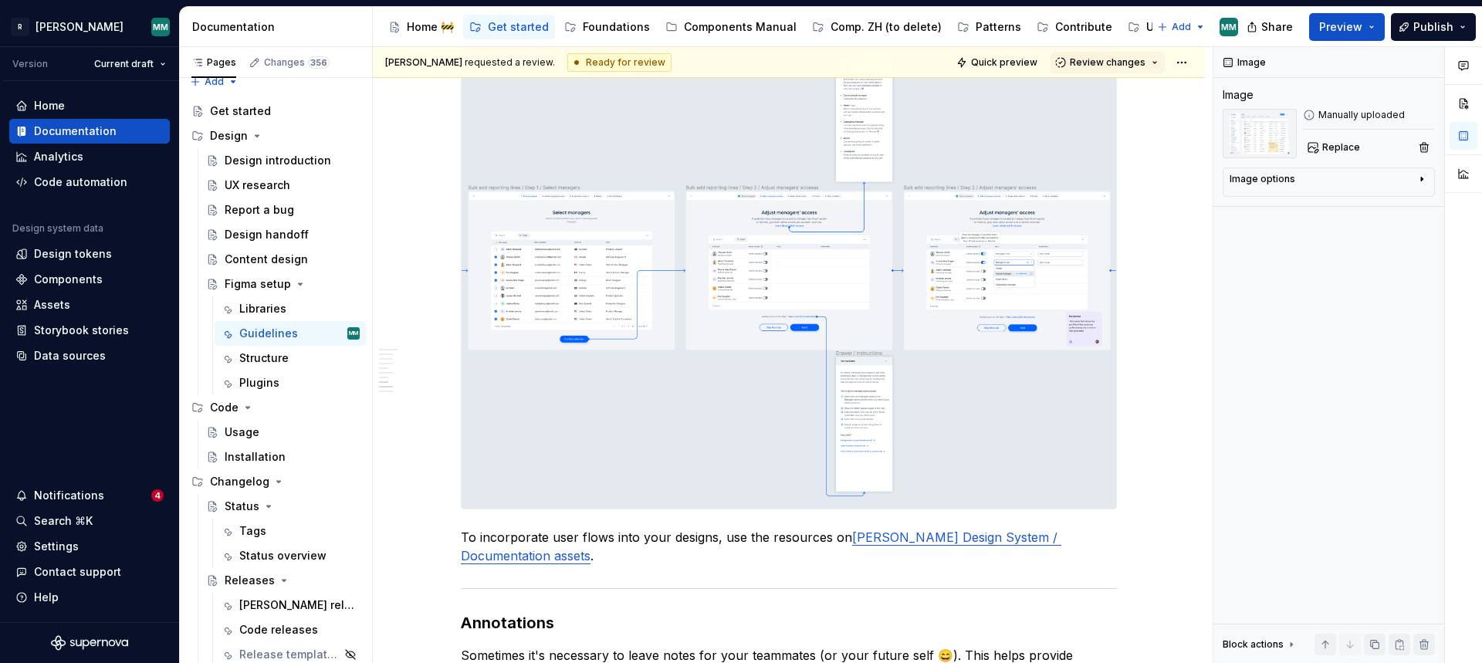
scroll to position [2392, 0]
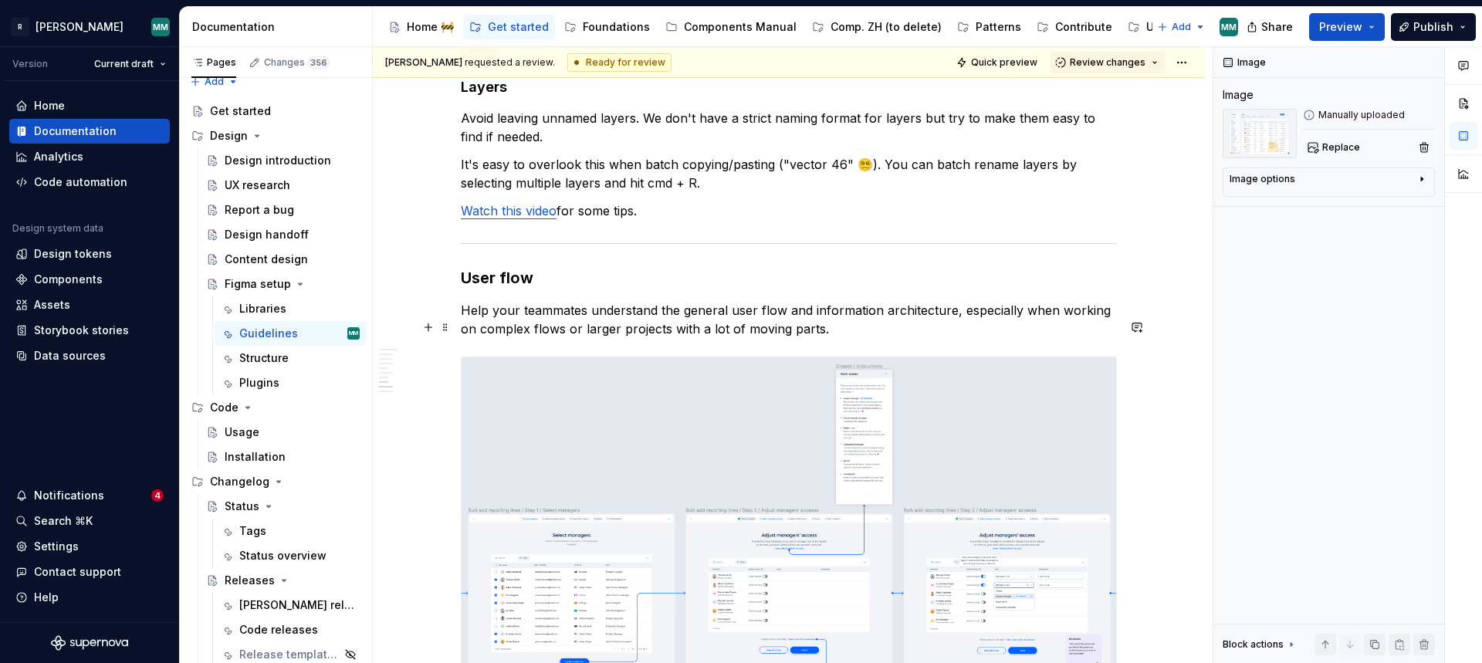
click at [715, 301] on p "Help your teammates understand the general user flow and information architectu…" at bounding box center [789, 319] width 656 height 37
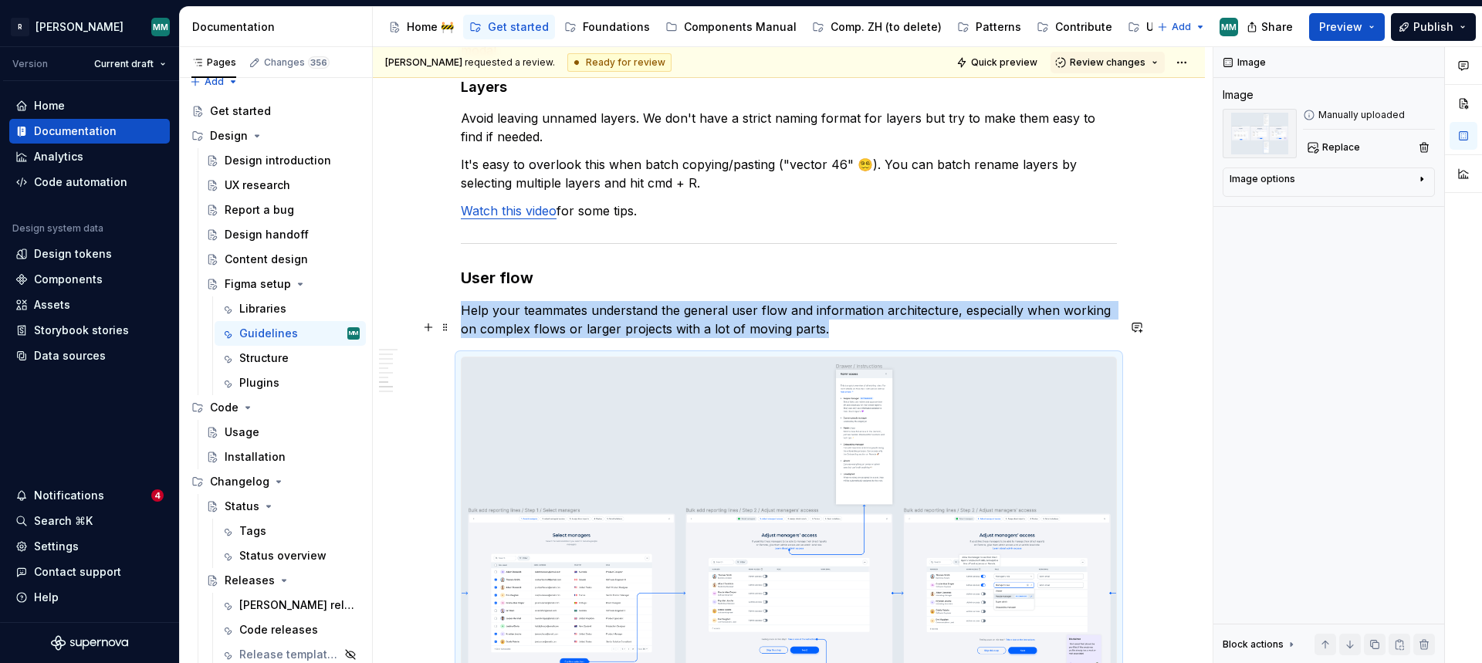
click at [704, 357] on img at bounding box center [789, 594] width 655 height 474
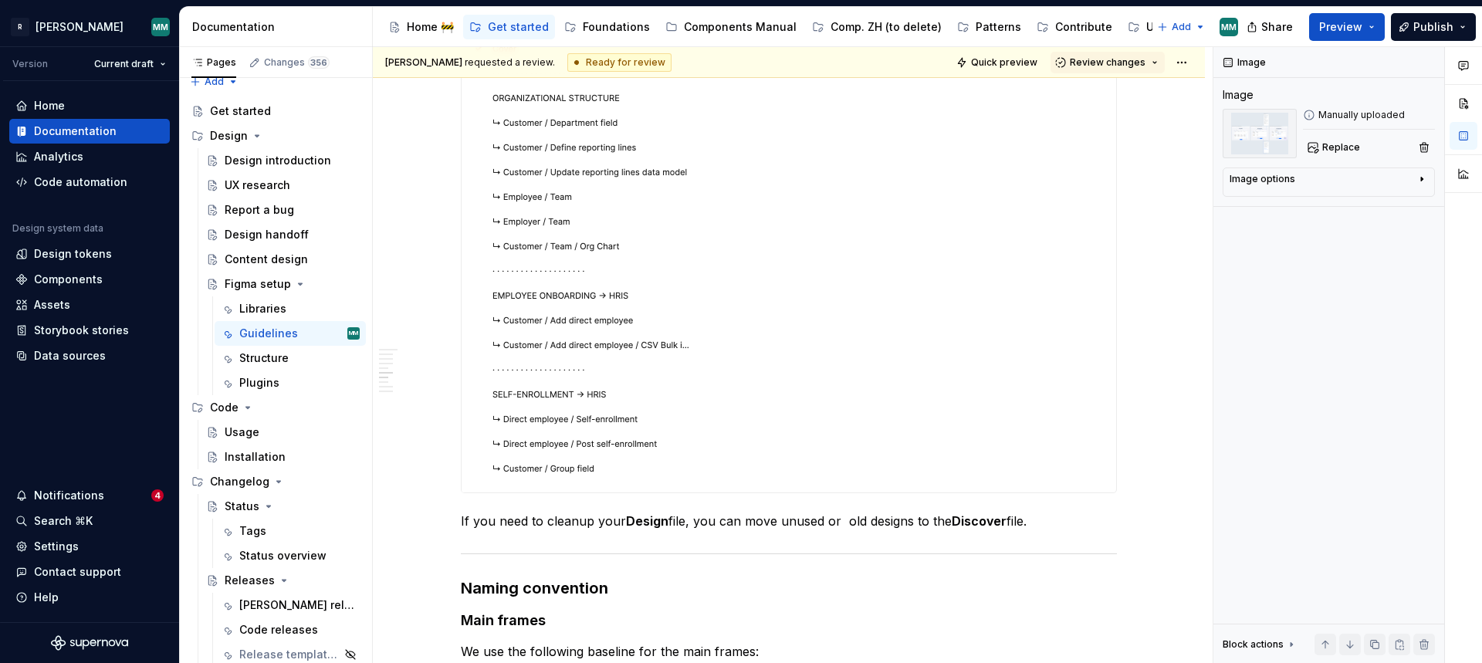
scroll to position [1884, 0]
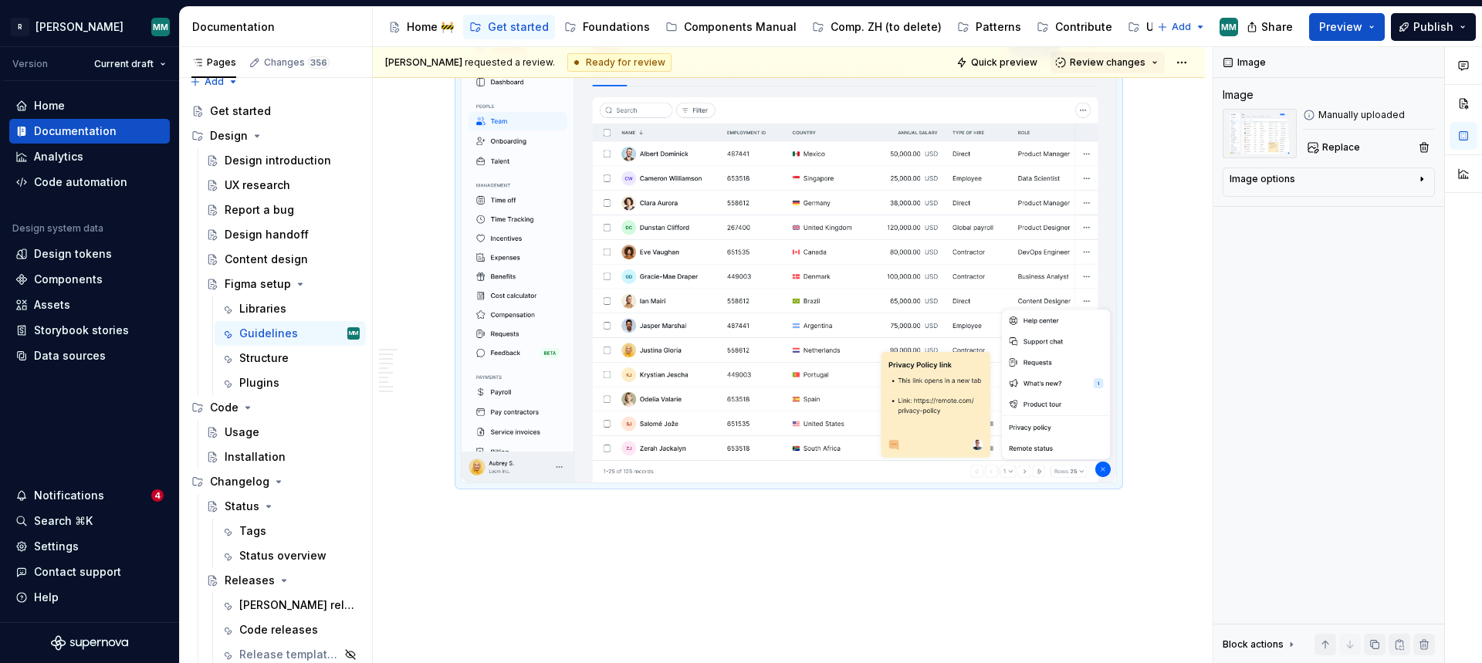
click at [742, 347] on img at bounding box center [789, 257] width 655 height 451
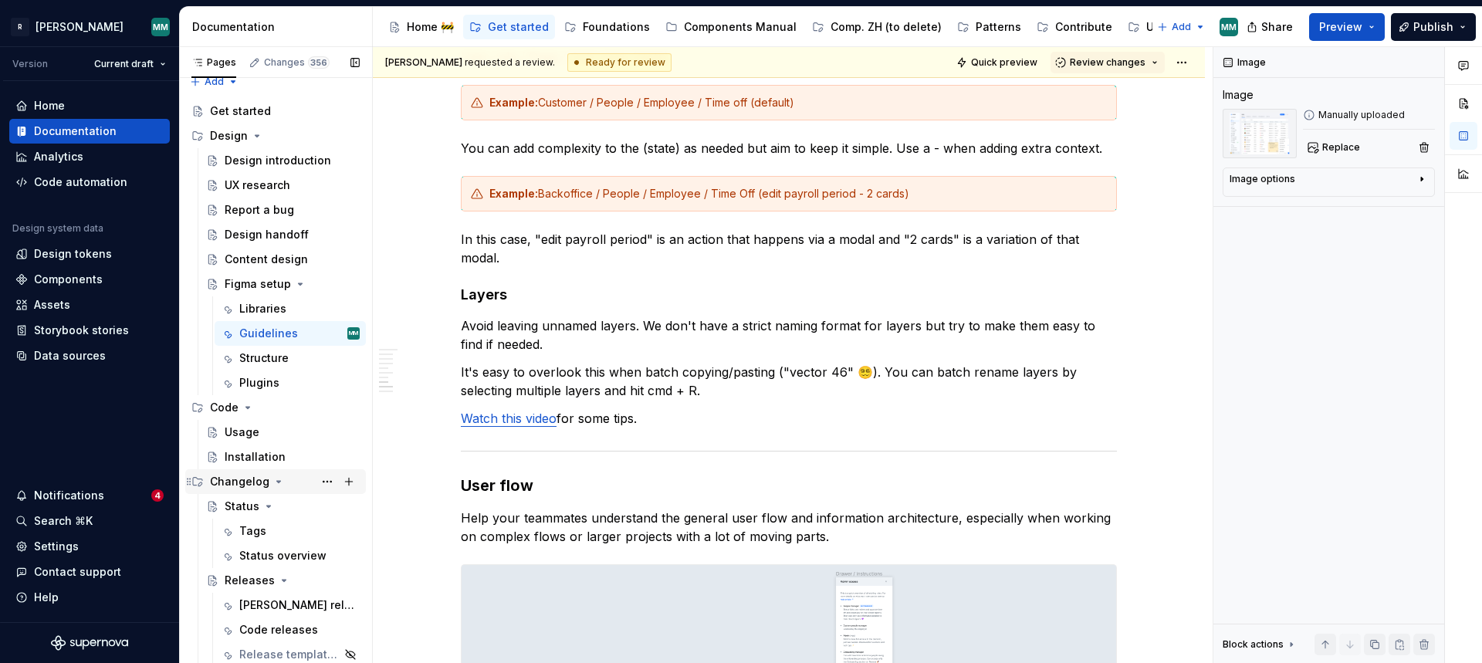
scroll to position [2185, 0]
click at [266, 435] on div "Usage" at bounding box center [292, 433] width 135 height 22
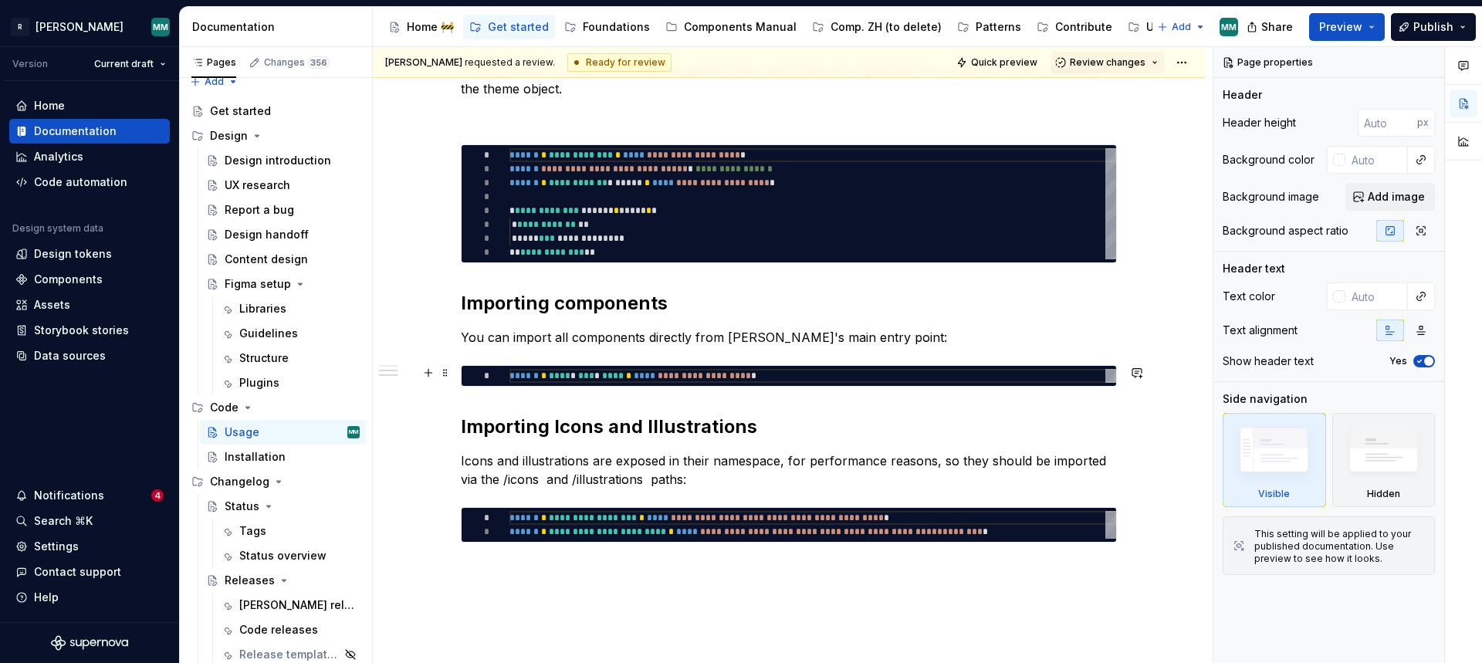
scroll to position [215, 0]
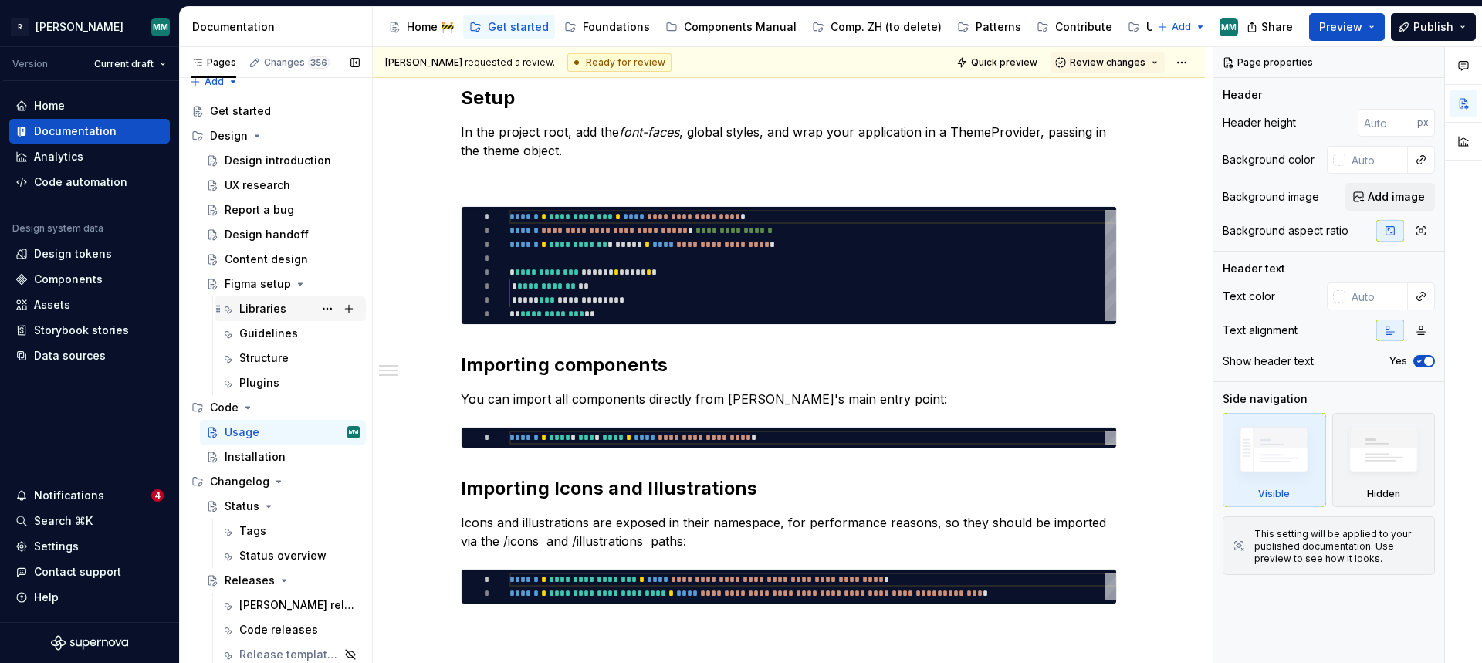
click at [266, 311] on div "Libraries" at bounding box center [262, 308] width 47 height 15
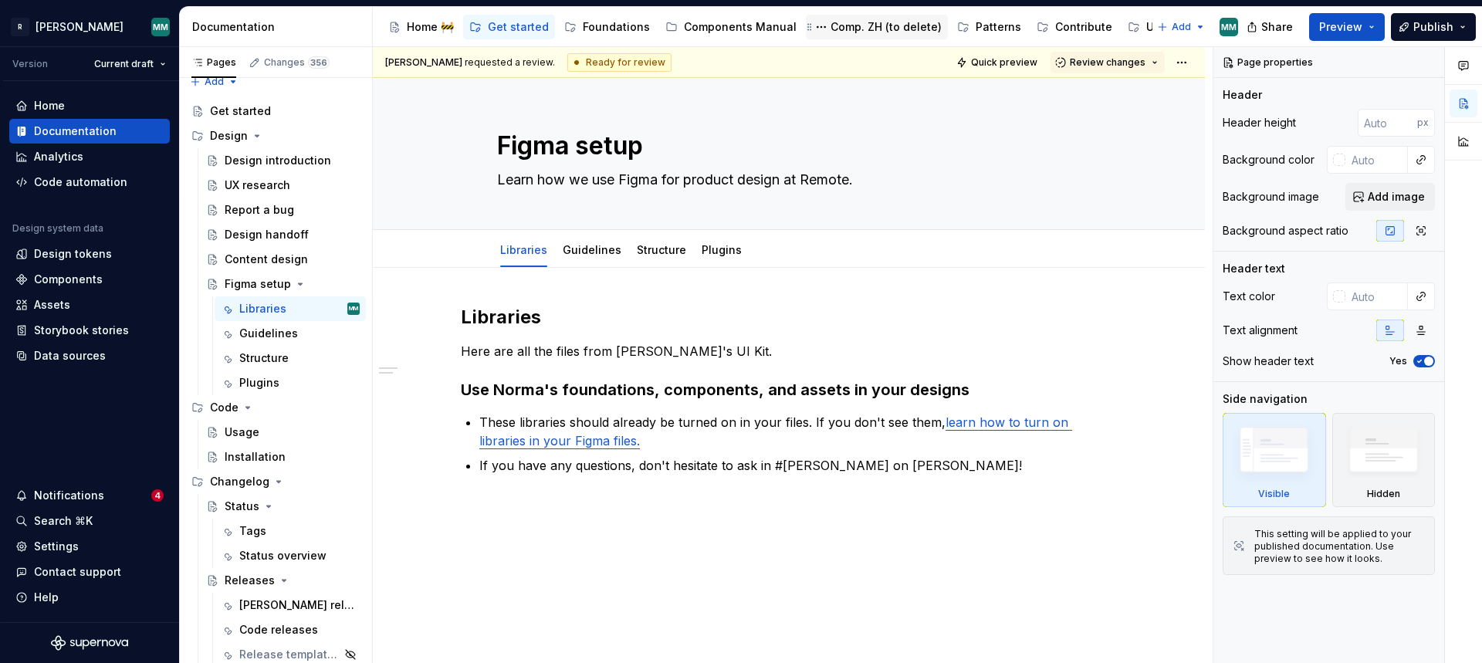
click at [836, 24] on div "Comp. ZH (to delete)" at bounding box center [886, 26] width 111 height 15
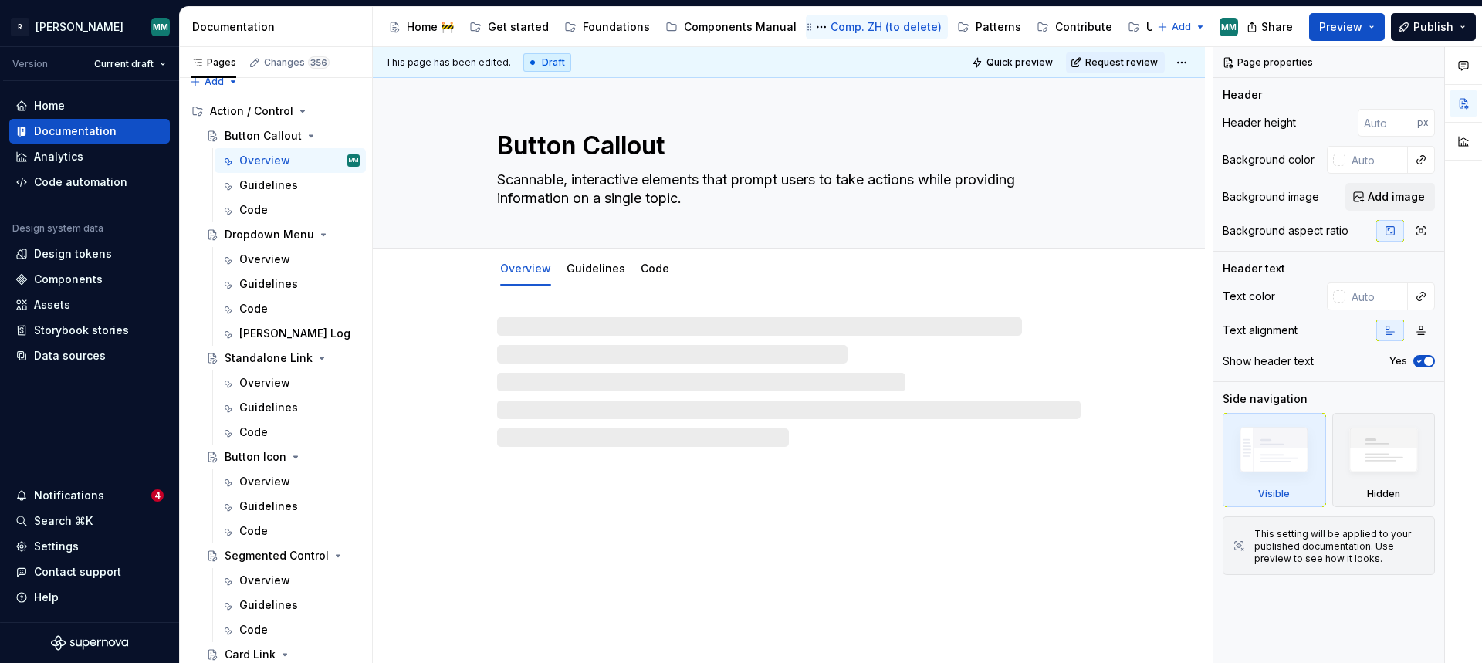
click at [853, 23] on div "Comp. ZH (to delete)" at bounding box center [886, 26] width 111 height 15
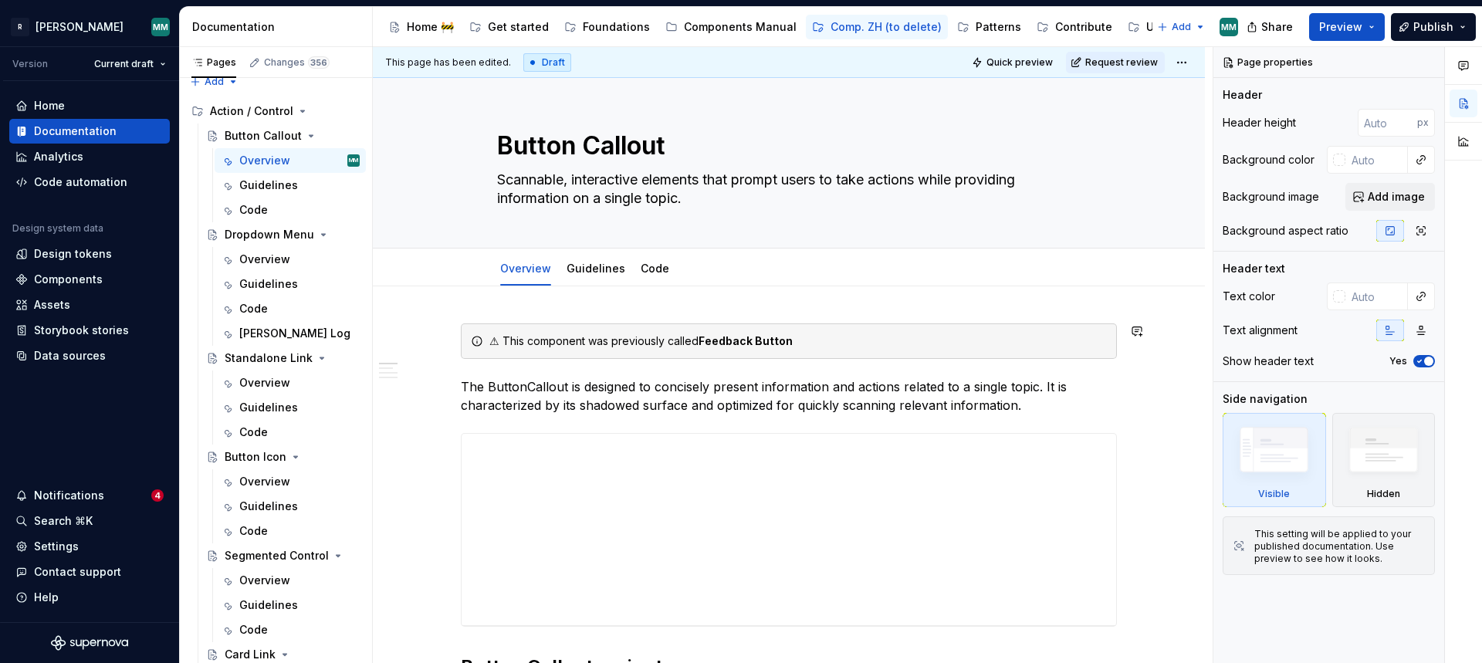
scroll to position [487, 0]
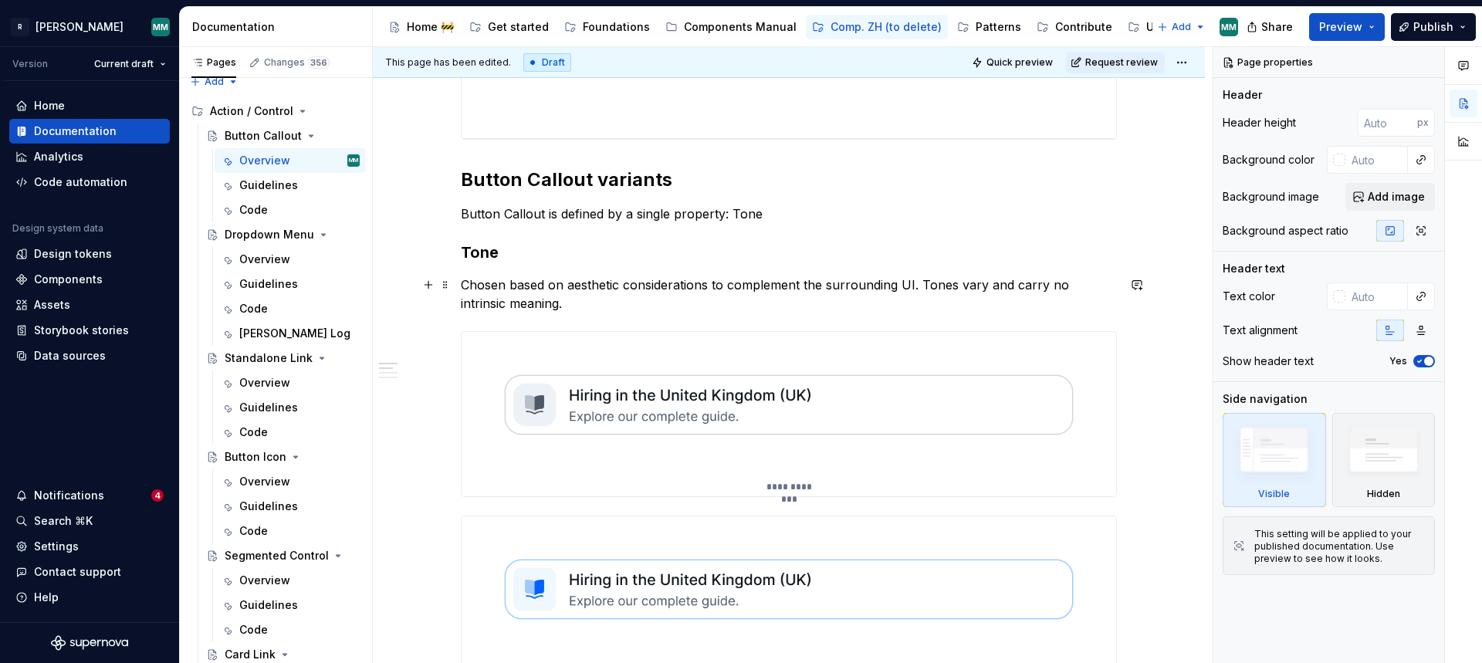
click at [744, 388] on img at bounding box center [789, 405] width 655 height 146
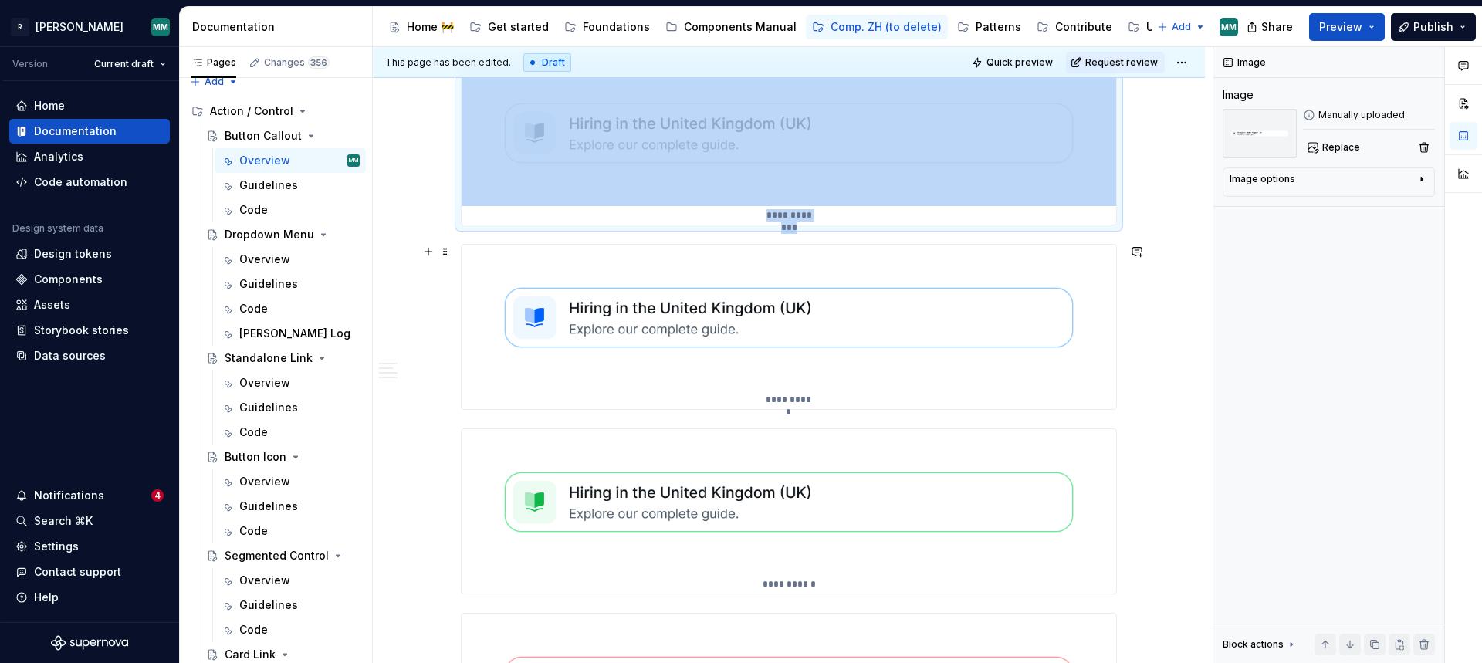
click at [800, 329] on img at bounding box center [789, 318] width 655 height 146
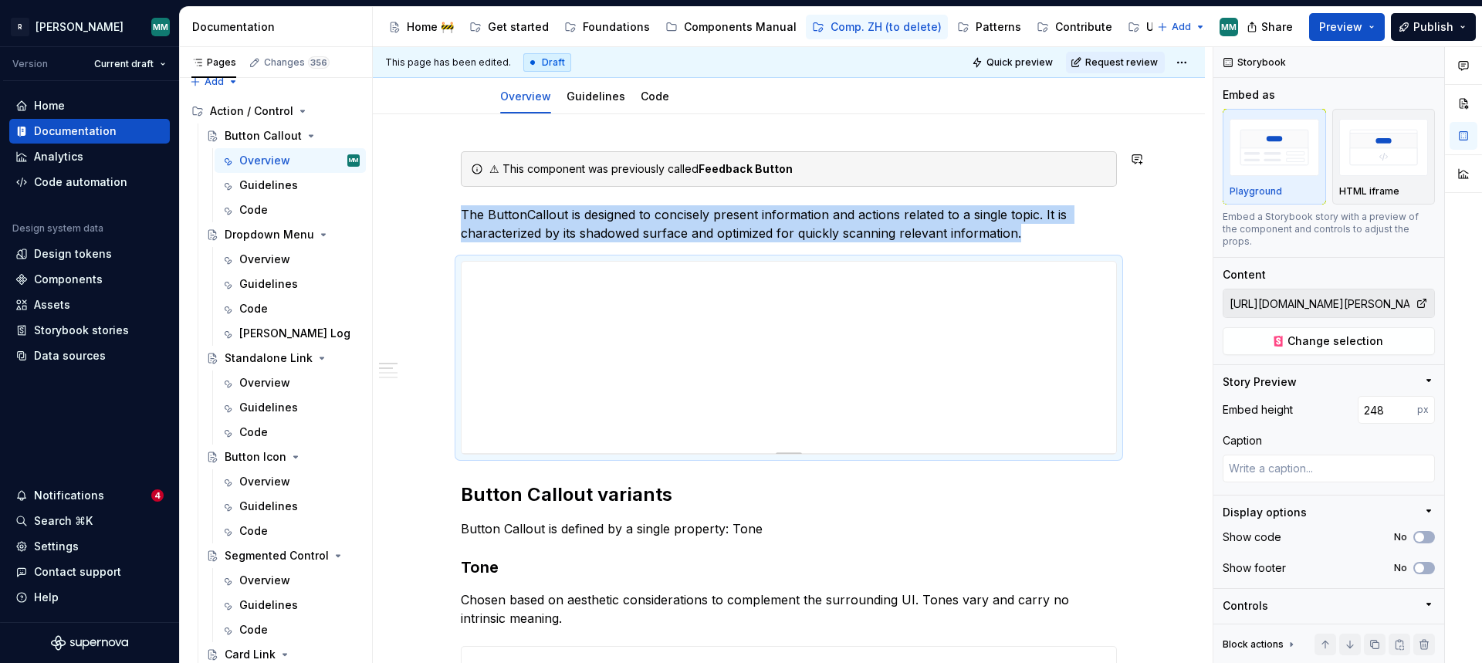
scroll to position [287, 0]
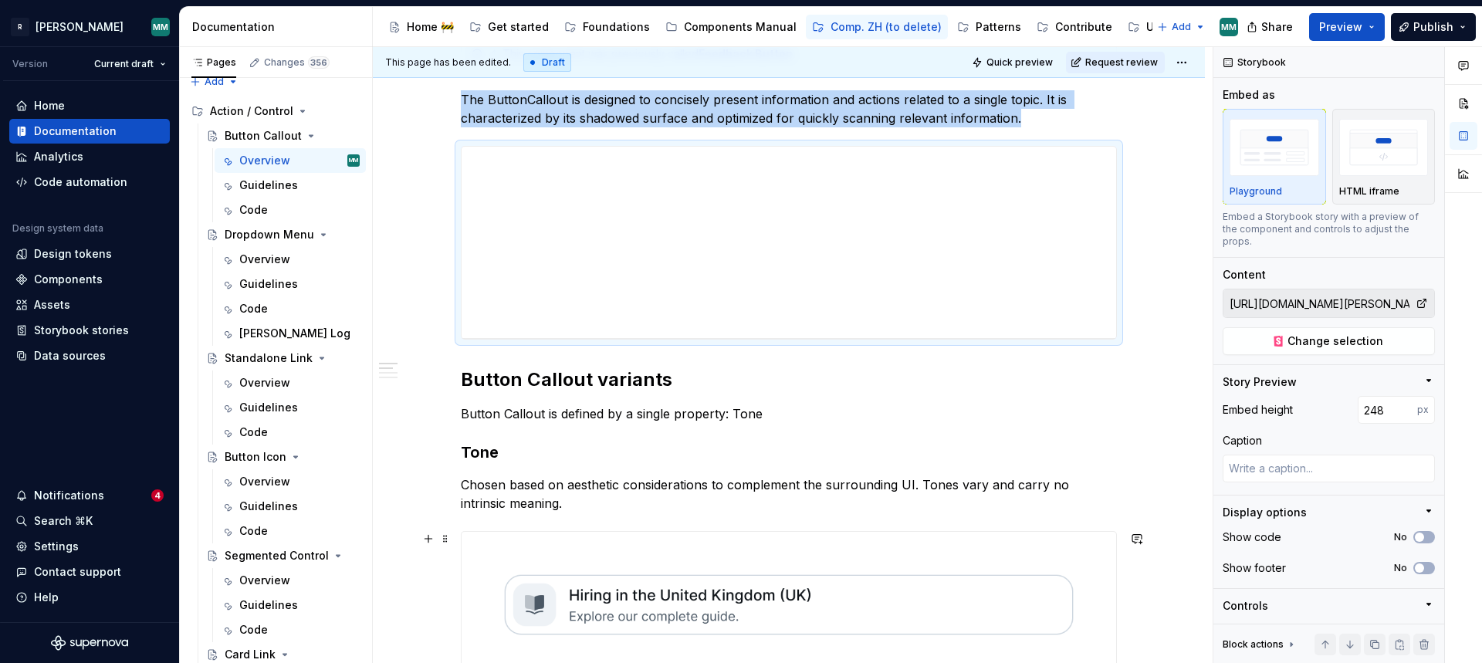
click at [990, 580] on img at bounding box center [789, 605] width 655 height 146
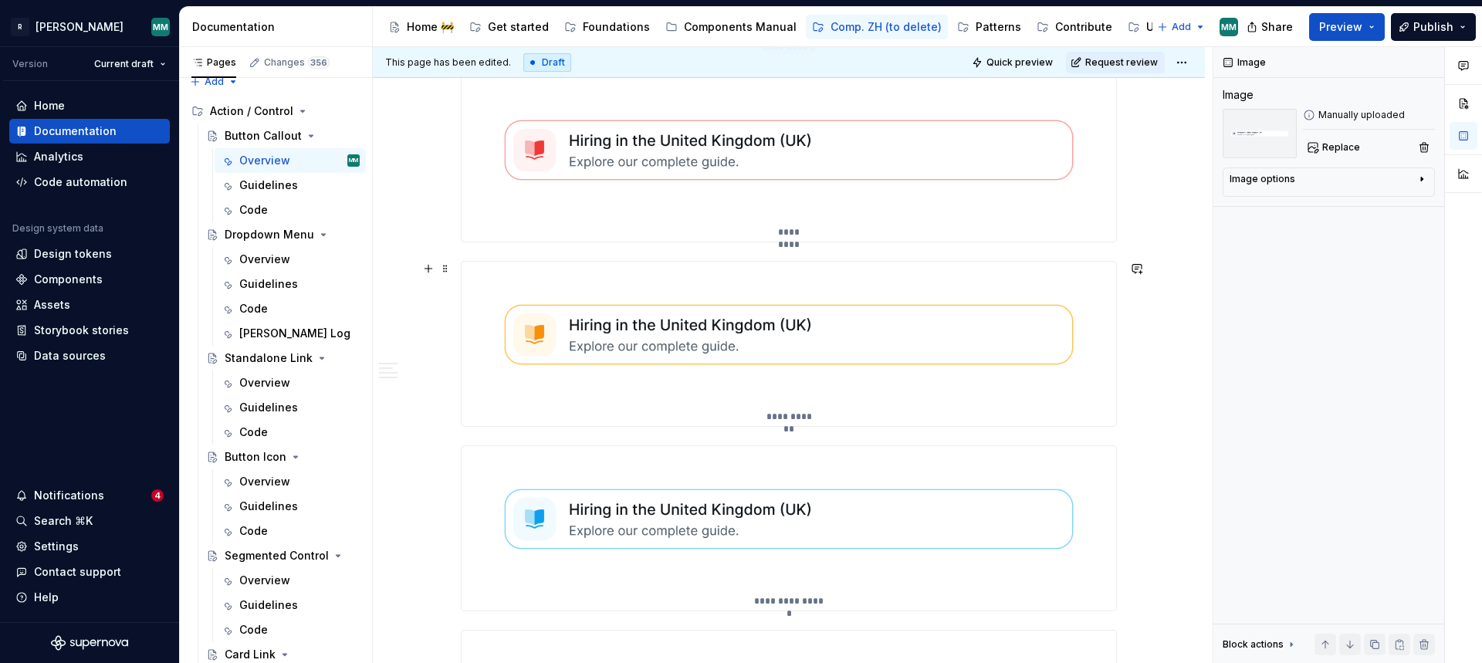
scroll to position [2294, 0]
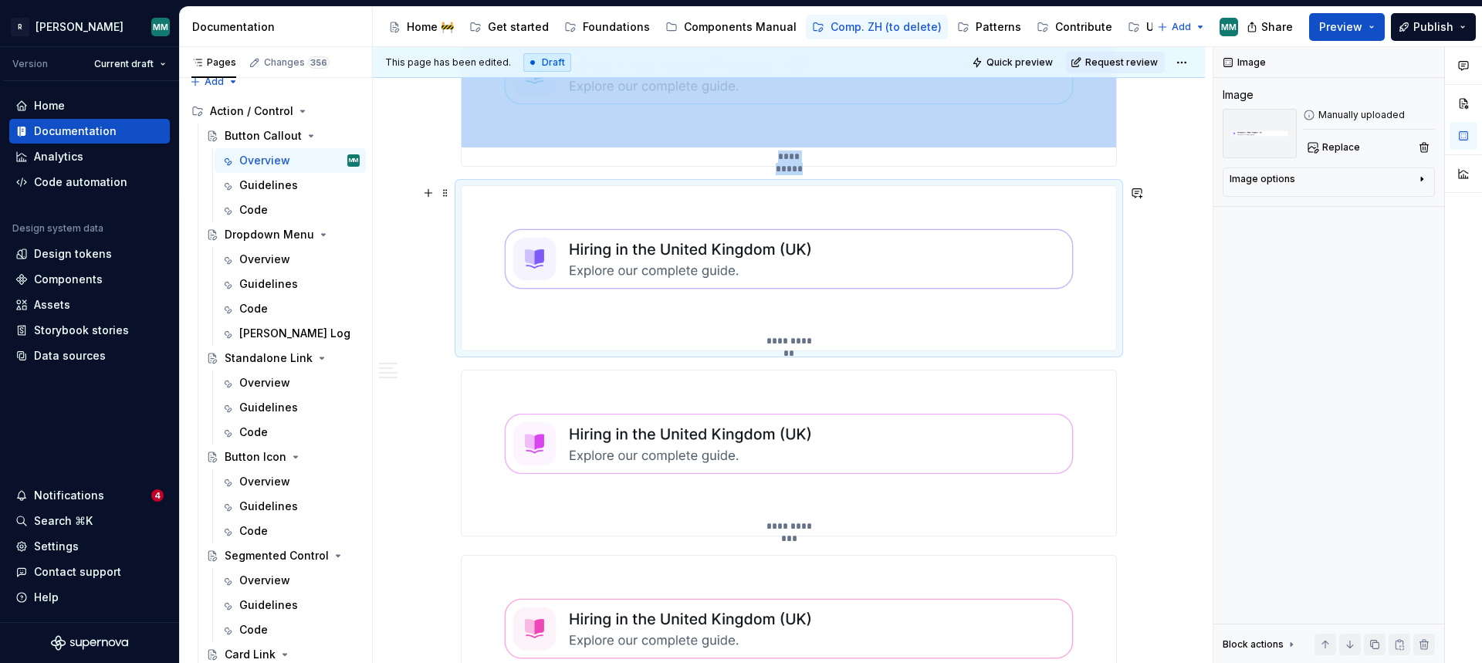
click at [876, 276] on img at bounding box center [789, 259] width 655 height 146
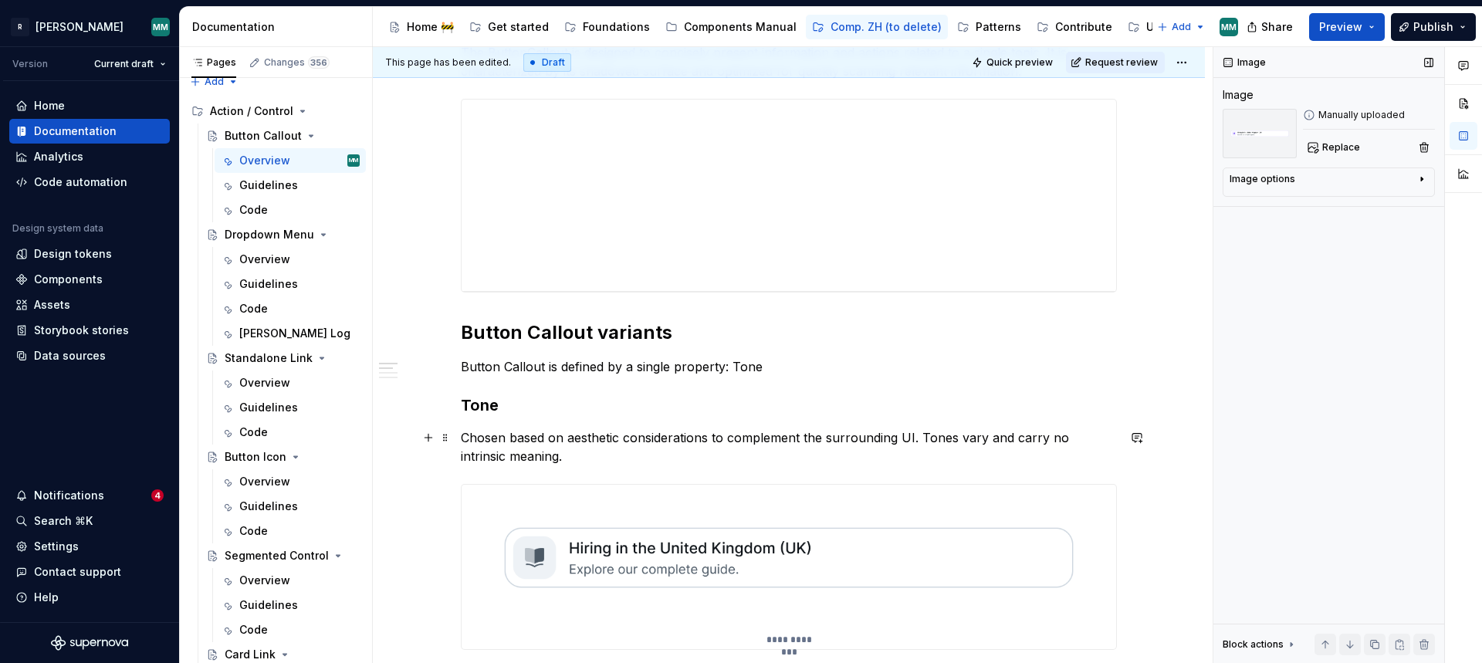
scroll to position [0, 0]
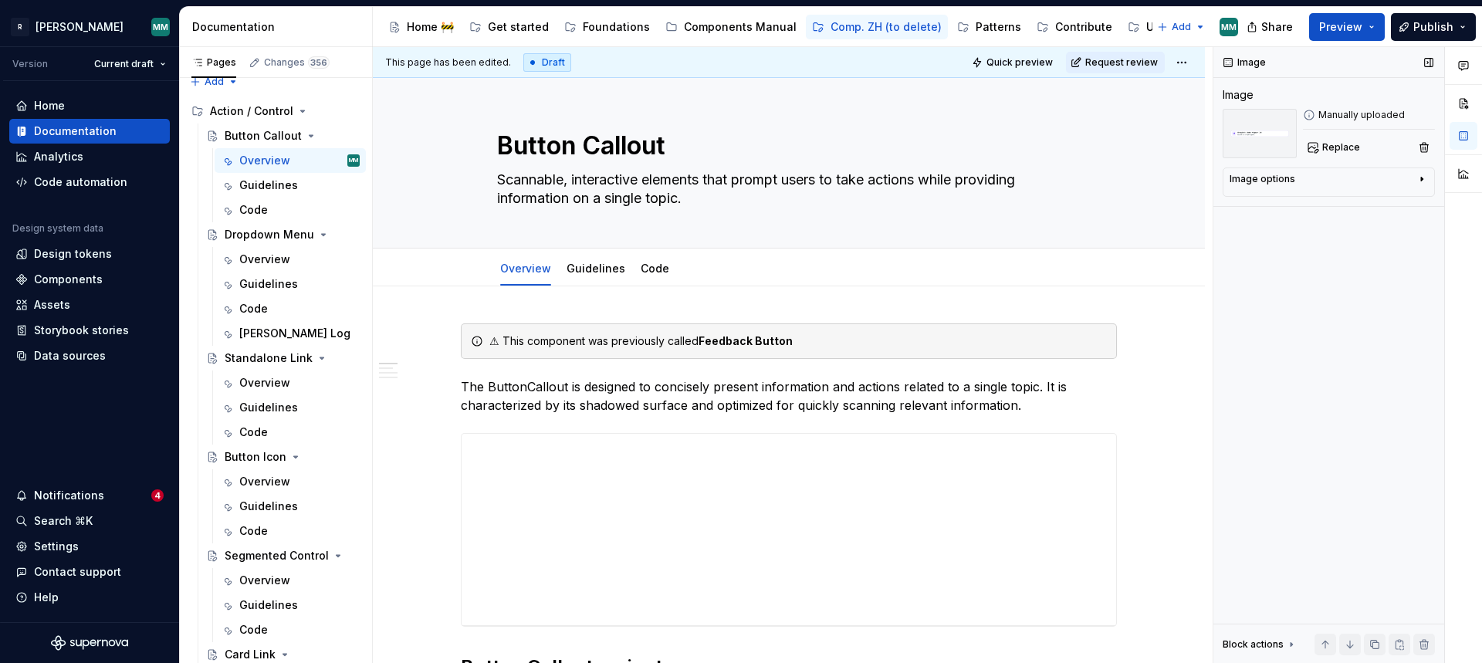
click at [1247, 134] on img at bounding box center [1260, 133] width 74 height 49
click at [1421, 178] on icon "button" at bounding box center [1422, 180] width 2 height 4
click at [1421, 178] on icon "button" at bounding box center [1422, 179] width 4 height 2
type textarea "*"
